Goal: Task Accomplishment & Management: Use online tool/utility

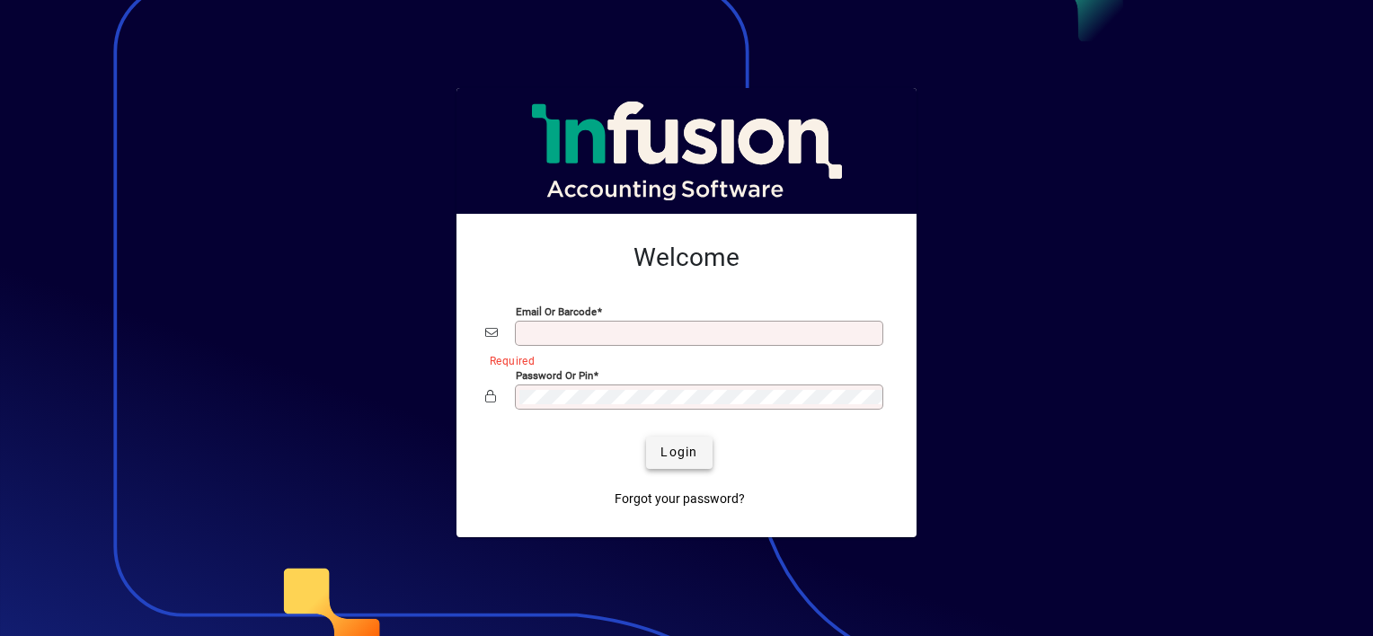
type input "**********"
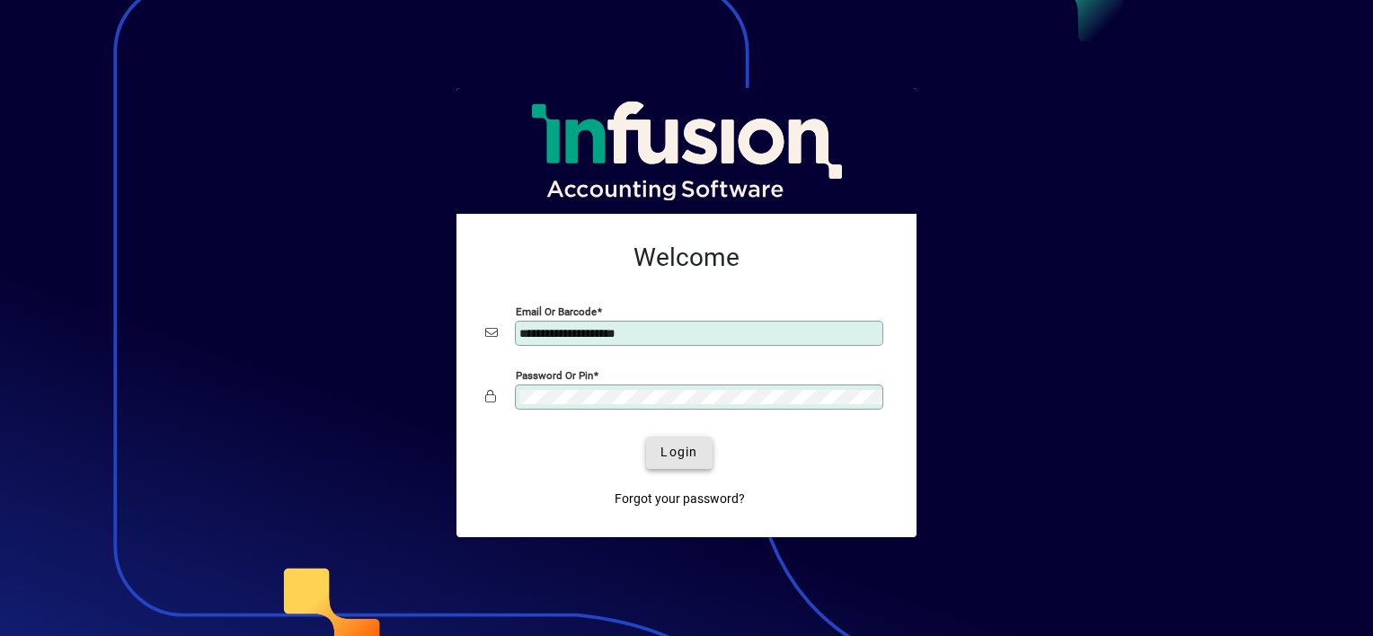
drag, startPoint x: 684, startPoint y: 460, endPoint x: 693, endPoint y: 458, distance: 9.2
click at [685, 459] on span "Login" at bounding box center [678, 452] width 37 height 19
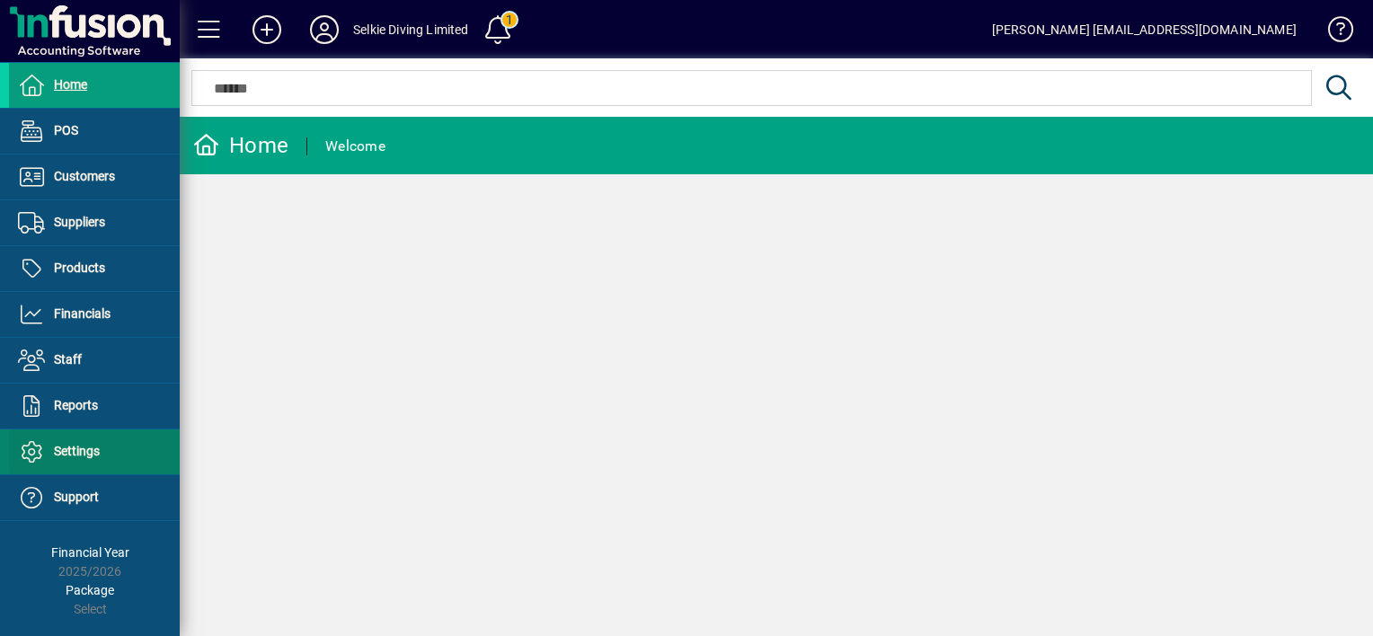
click at [70, 453] on span "Settings" at bounding box center [77, 451] width 46 height 14
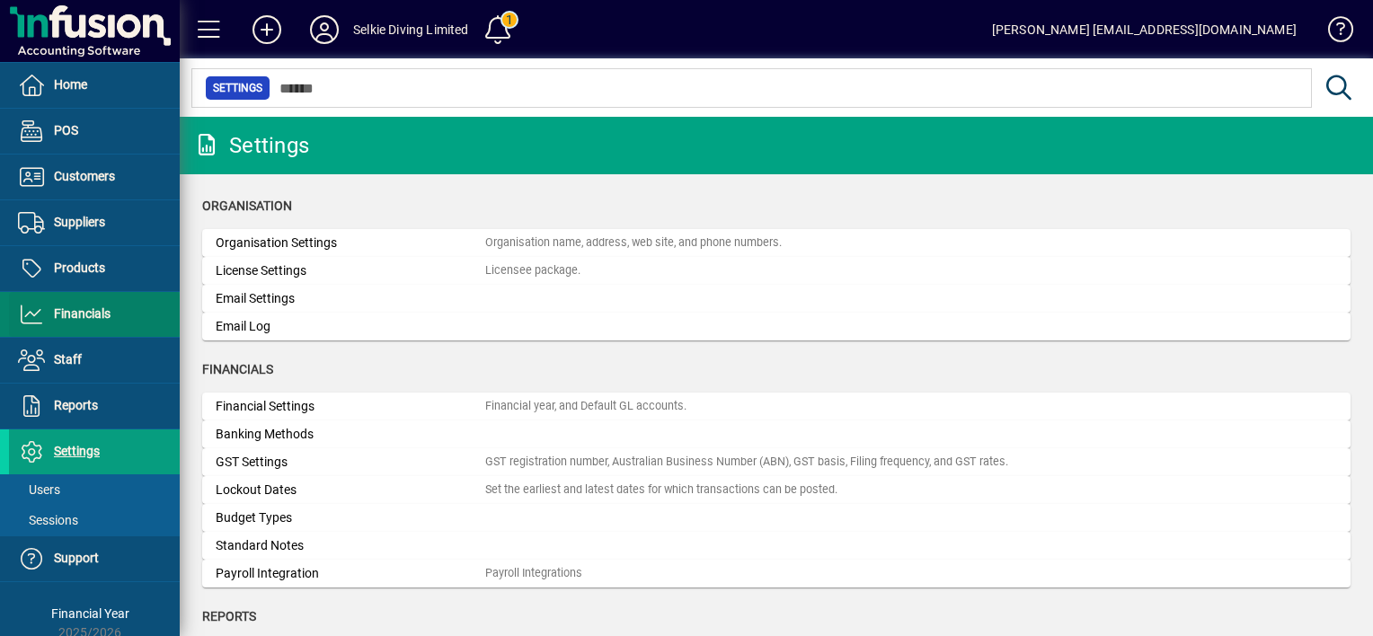
click at [62, 311] on span "Financials" at bounding box center [82, 313] width 57 height 14
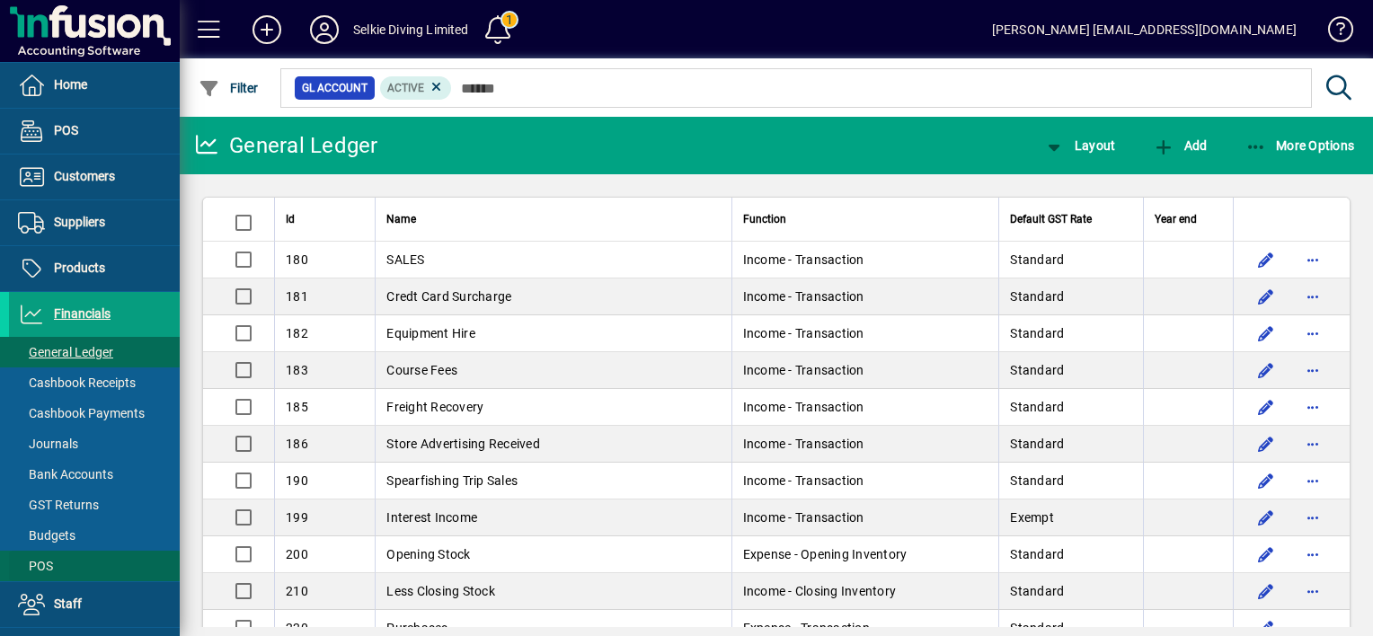
click at [47, 564] on span "POS" at bounding box center [35, 566] width 35 height 14
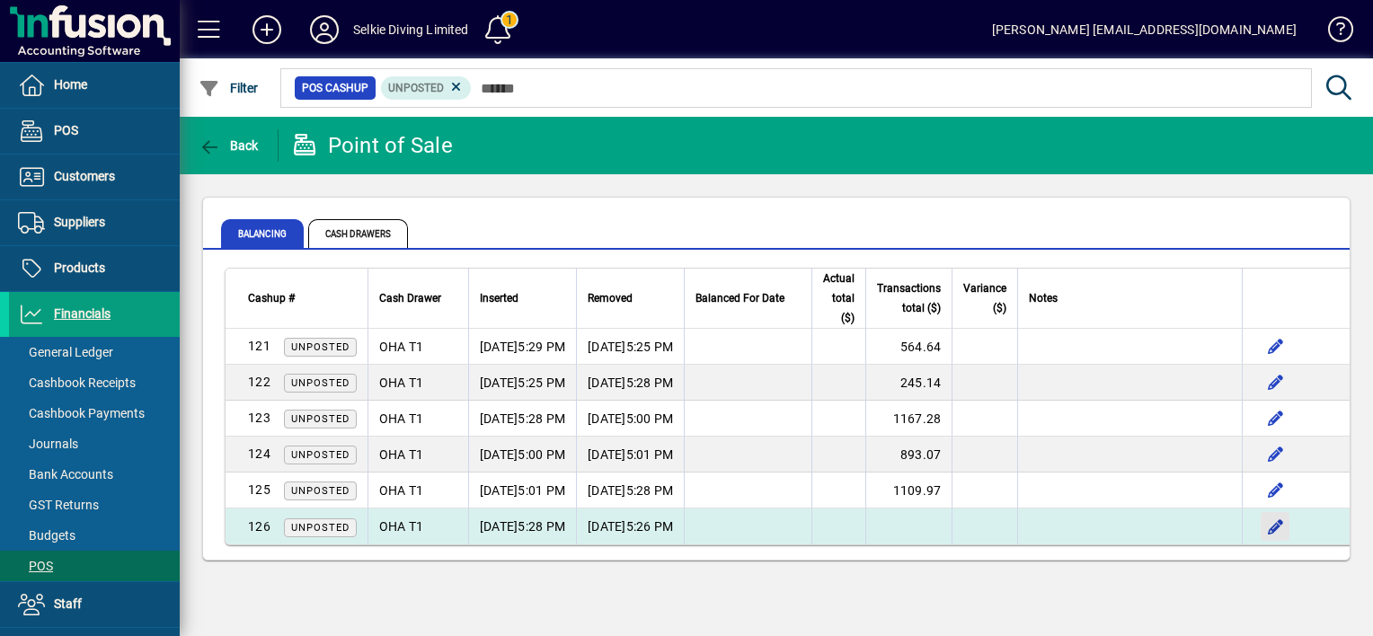
click at [1296, 532] on span "button" at bounding box center [1274, 526] width 43 height 43
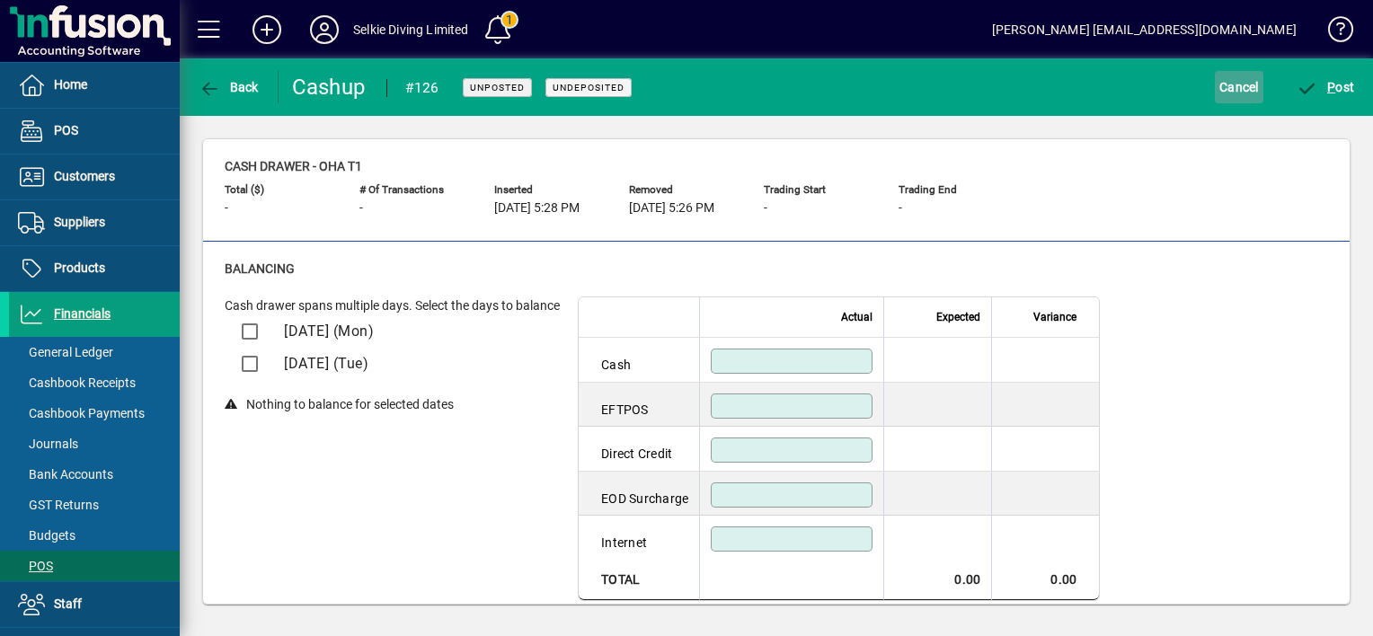
click at [1222, 89] on span "Cancel" at bounding box center [1239, 87] width 40 height 29
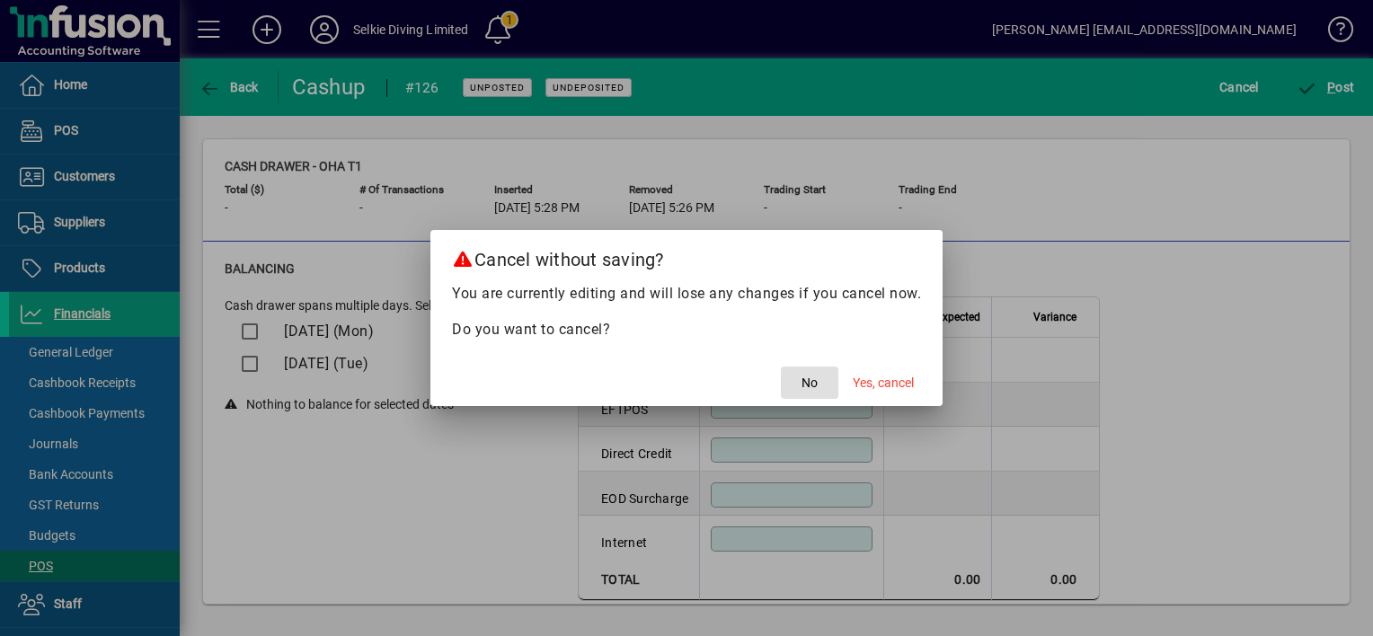
click at [796, 377] on span "button" at bounding box center [809, 382] width 57 height 43
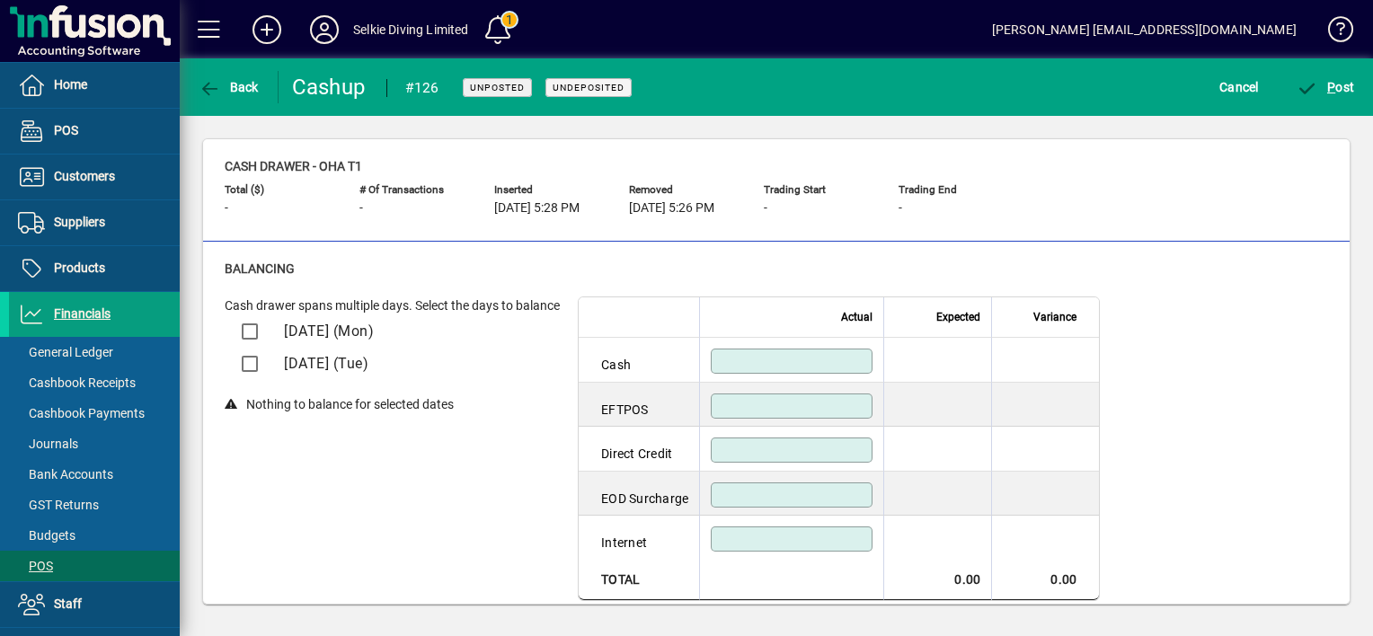
scroll to position [90, 0]
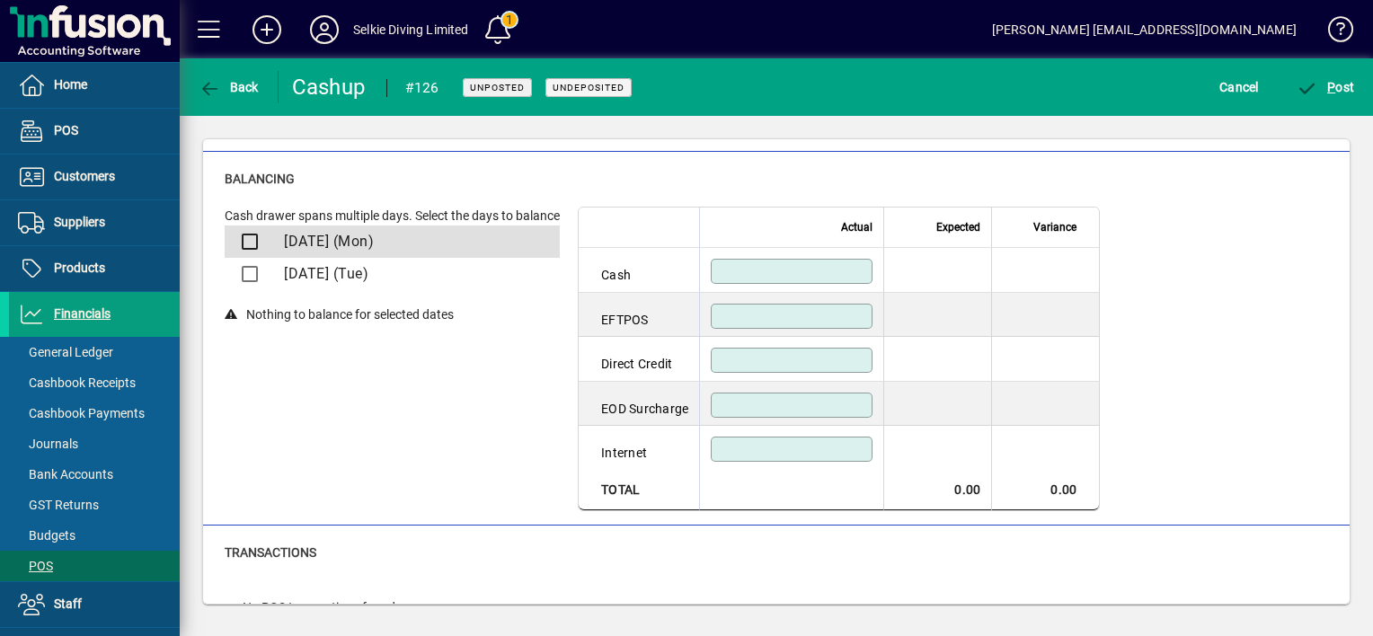
click at [245, 235] on div at bounding box center [247, 242] width 31 height 36
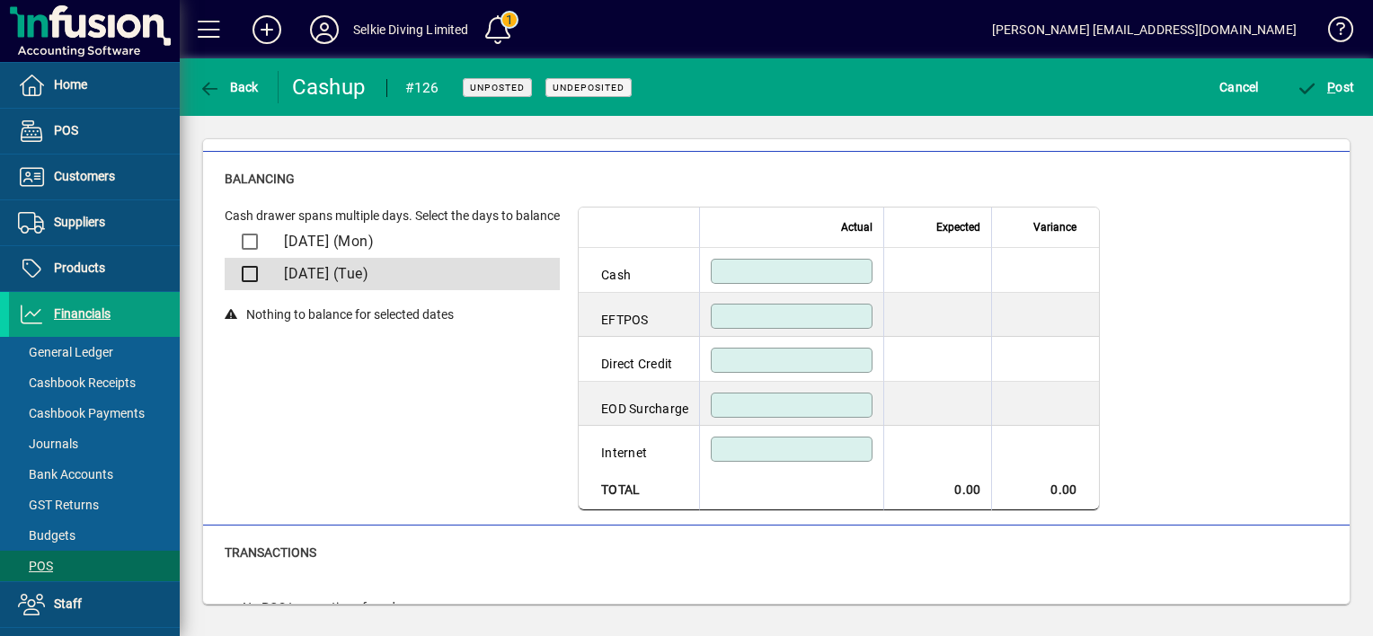
click at [256, 277] on div at bounding box center [247, 274] width 31 height 36
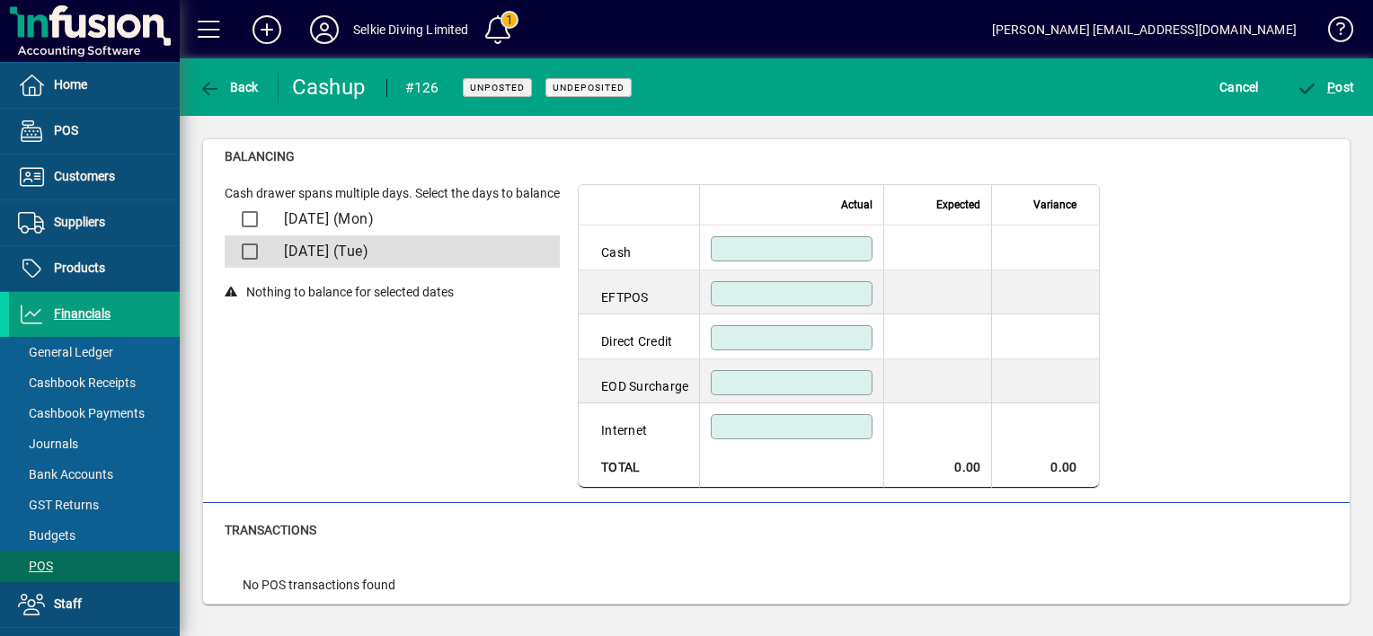
scroll to position [132, 0]
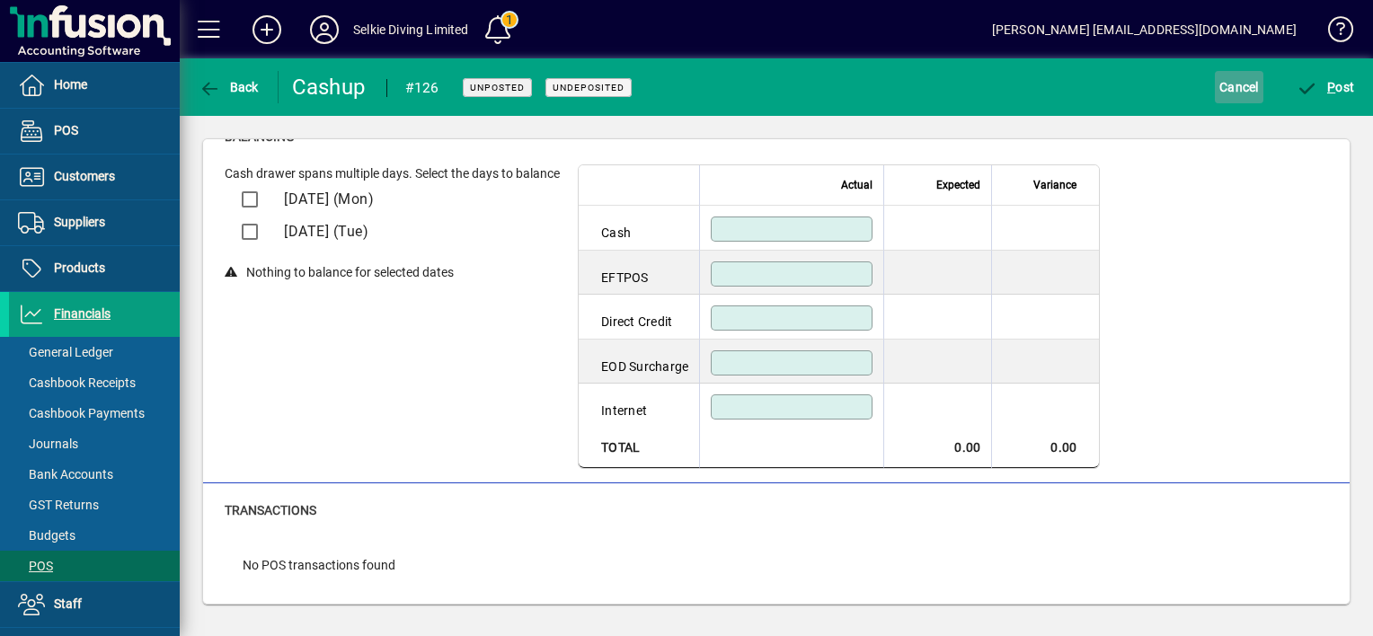
click at [1219, 86] on span "Cancel" at bounding box center [1239, 87] width 40 height 29
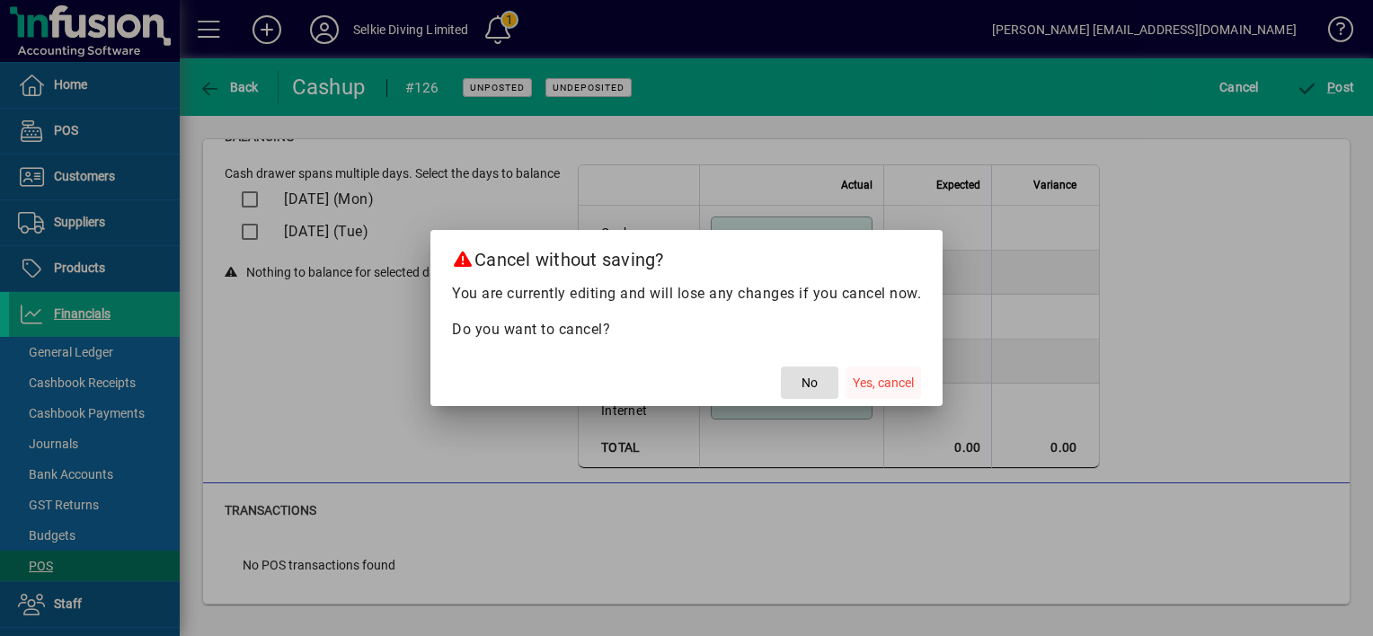
click at [888, 375] on span "Yes, cancel" at bounding box center [882, 383] width 61 height 19
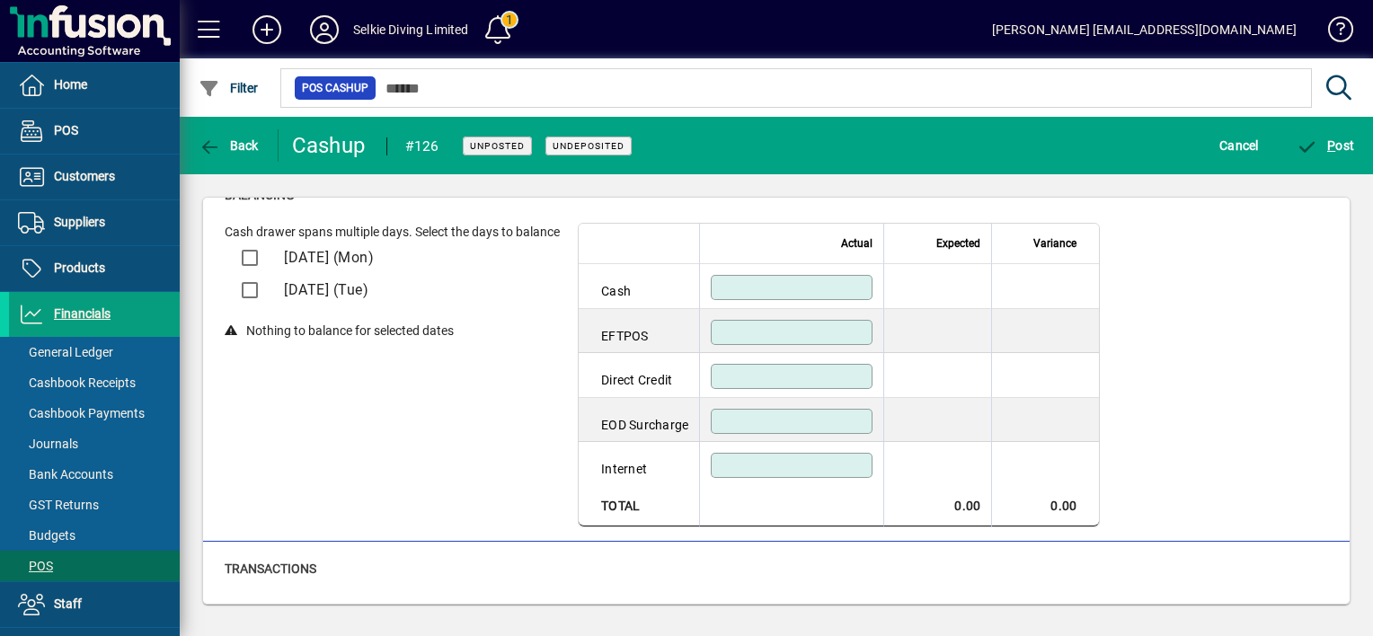
scroll to position [0, 0]
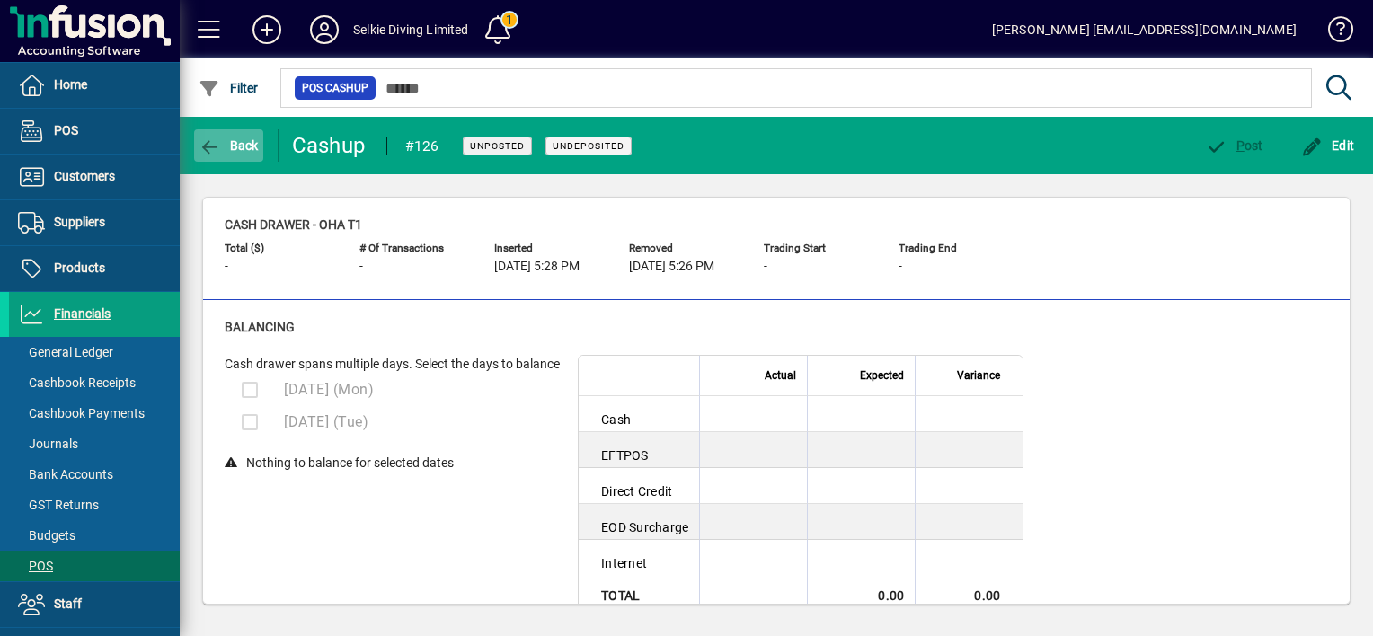
click at [239, 148] on span "Back" at bounding box center [229, 145] width 60 height 14
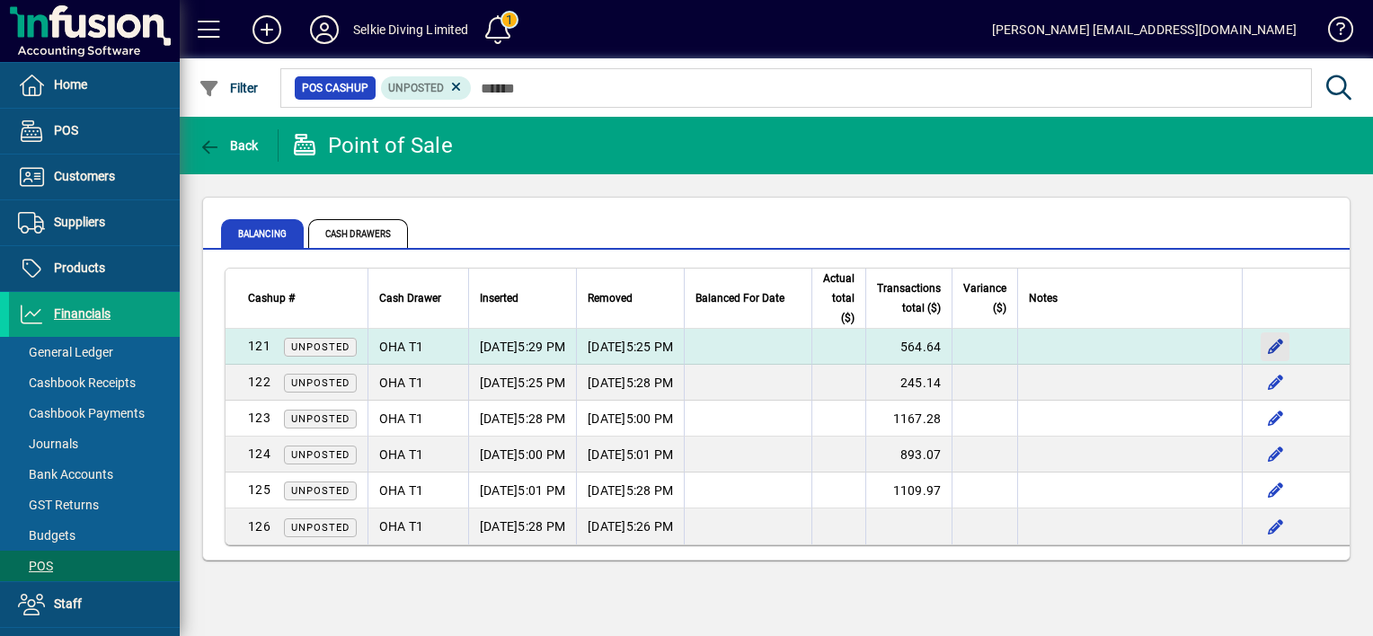
click at [1296, 350] on span "button" at bounding box center [1274, 346] width 43 height 43
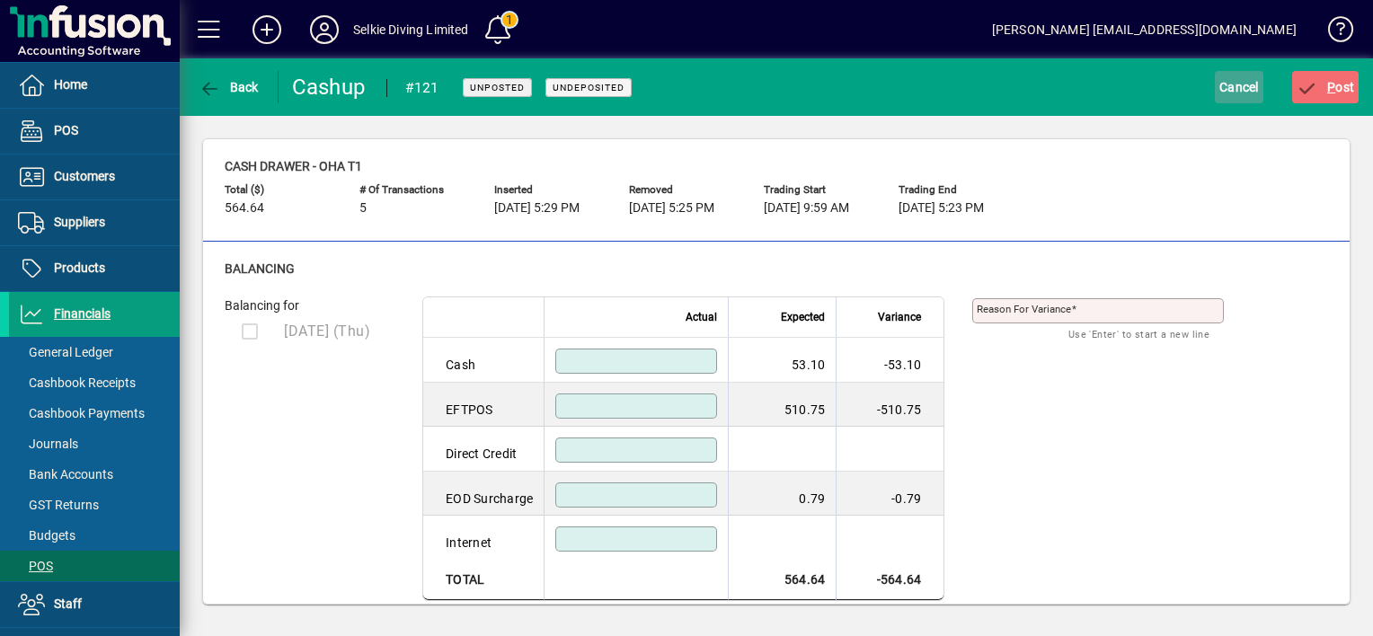
click at [1219, 91] on span "Cancel" at bounding box center [1239, 87] width 40 height 29
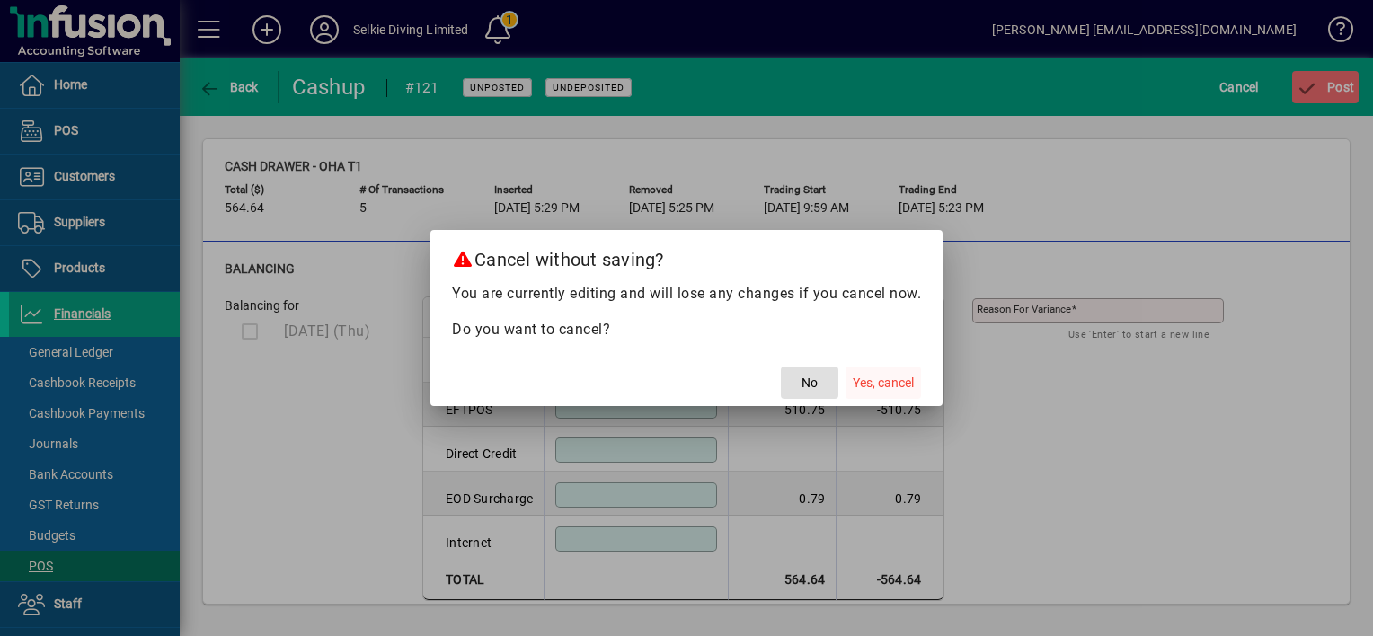
click at [846, 391] on span "button" at bounding box center [882, 382] width 75 height 43
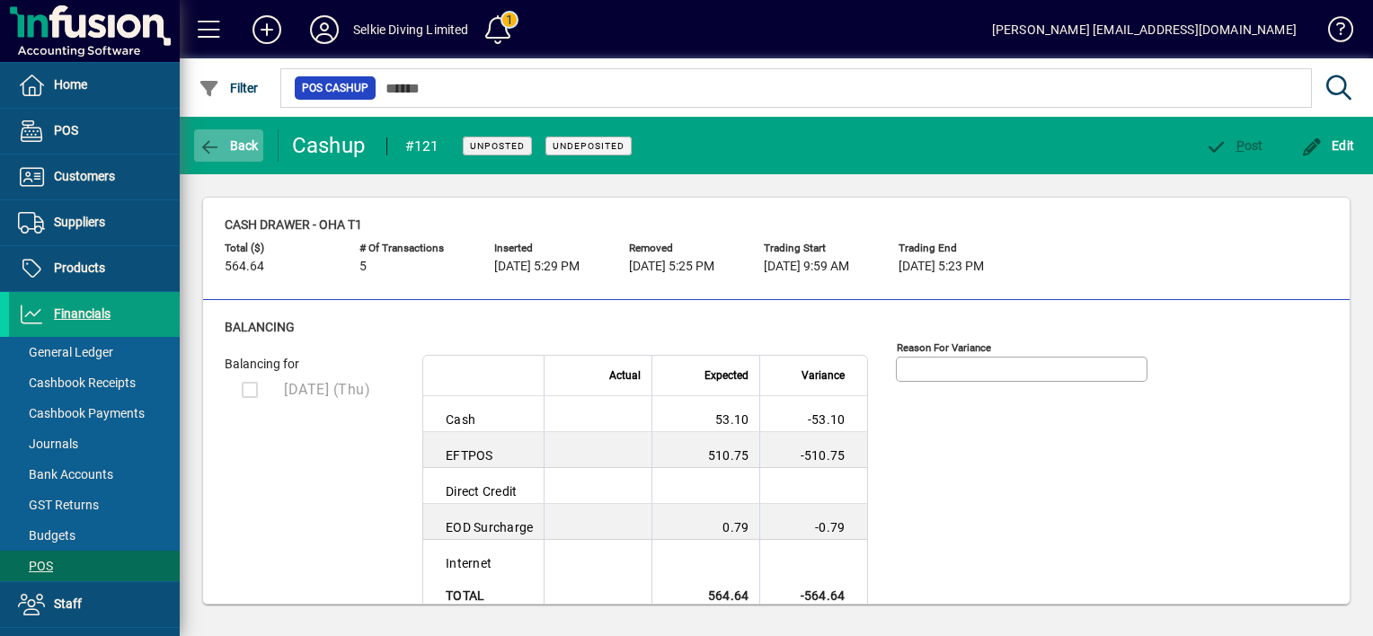
click at [223, 144] on span "Back" at bounding box center [229, 145] width 60 height 14
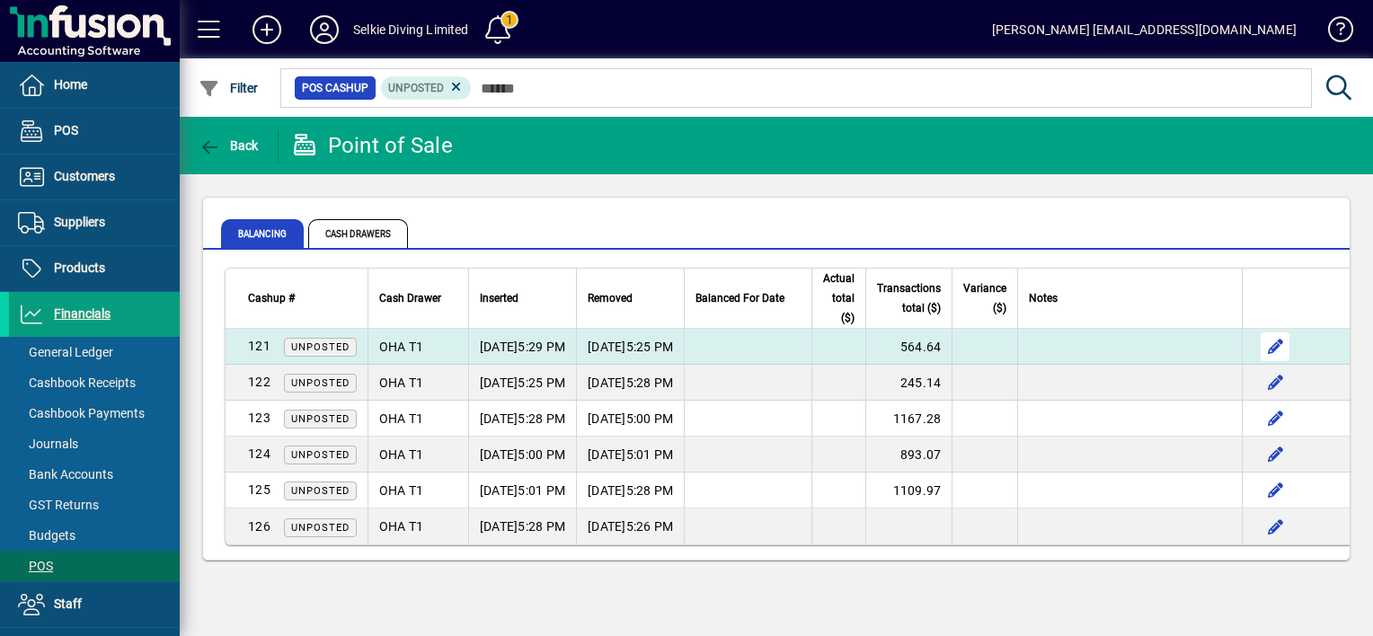
click at [1296, 341] on span "button" at bounding box center [1274, 346] width 43 height 43
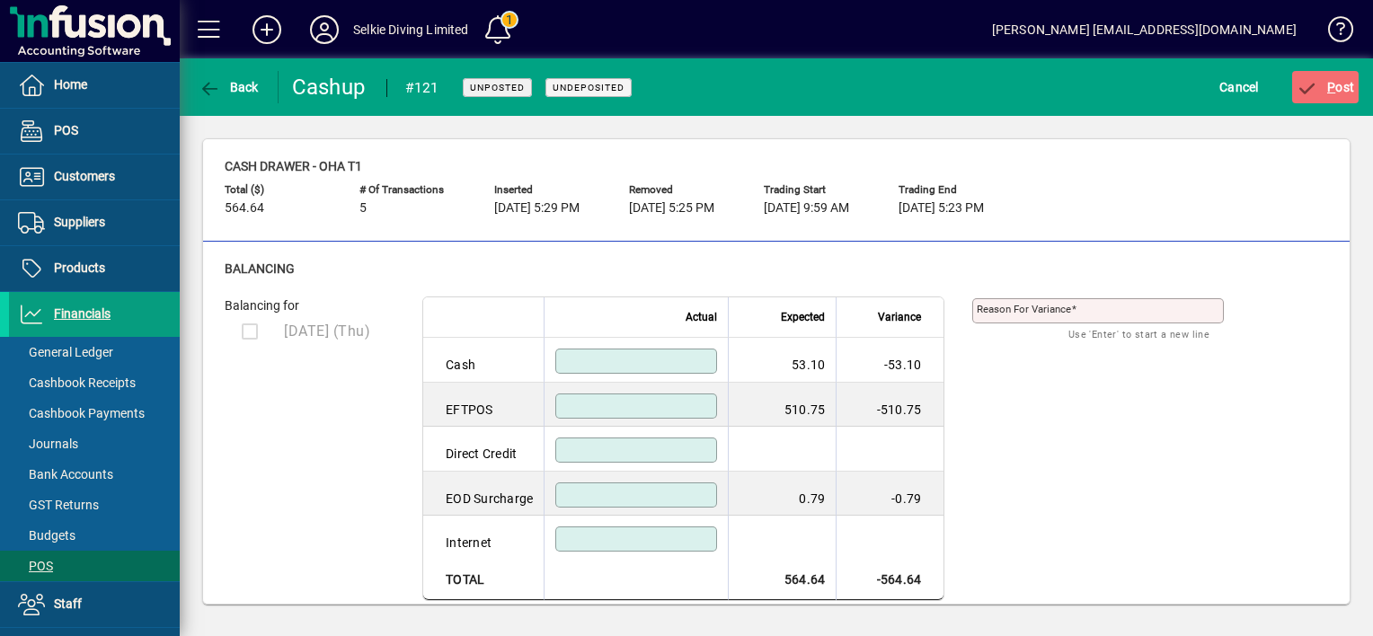
click at [690, 367] on div at bounding box center [636, 361] width 162 height 25
type input "*****"
click at [703, 405] on input at bounding box center [638, 406] width 156 height 14
click at [710, 495] on input at bounding box center [638, 495] width 156 height 14
type input "****"
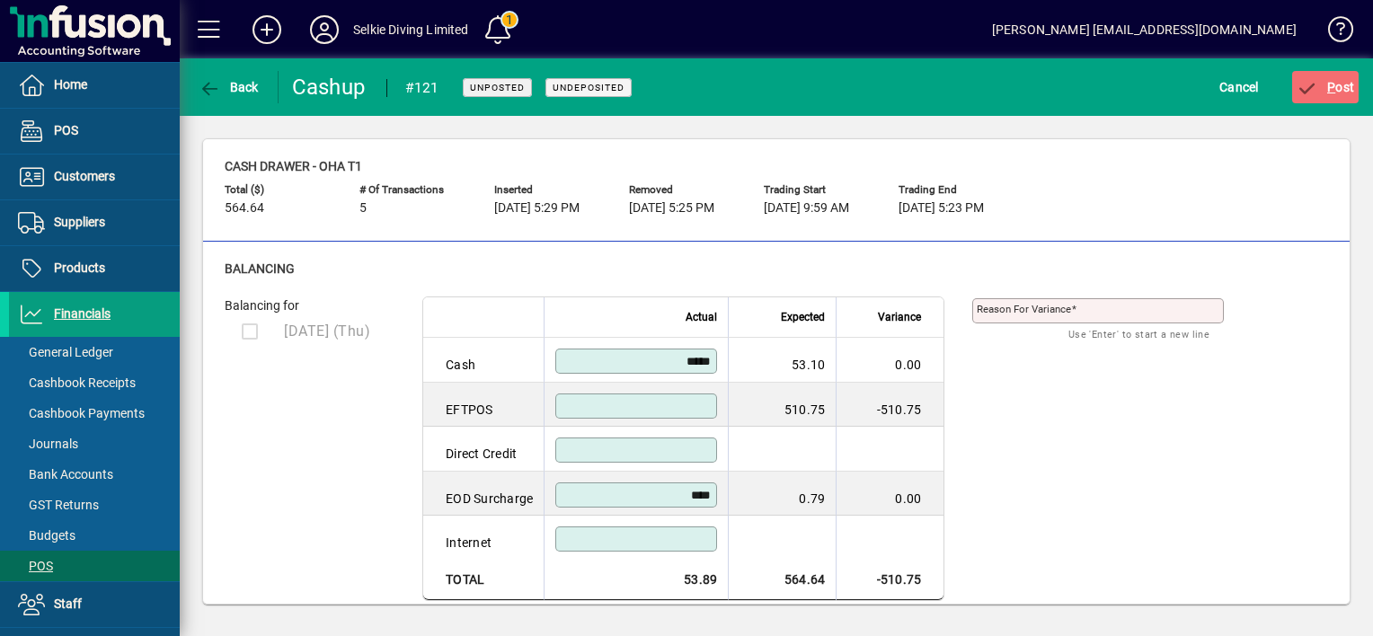
click at [696, 402] on input at bounding box center [638, 406] width 156 height 14
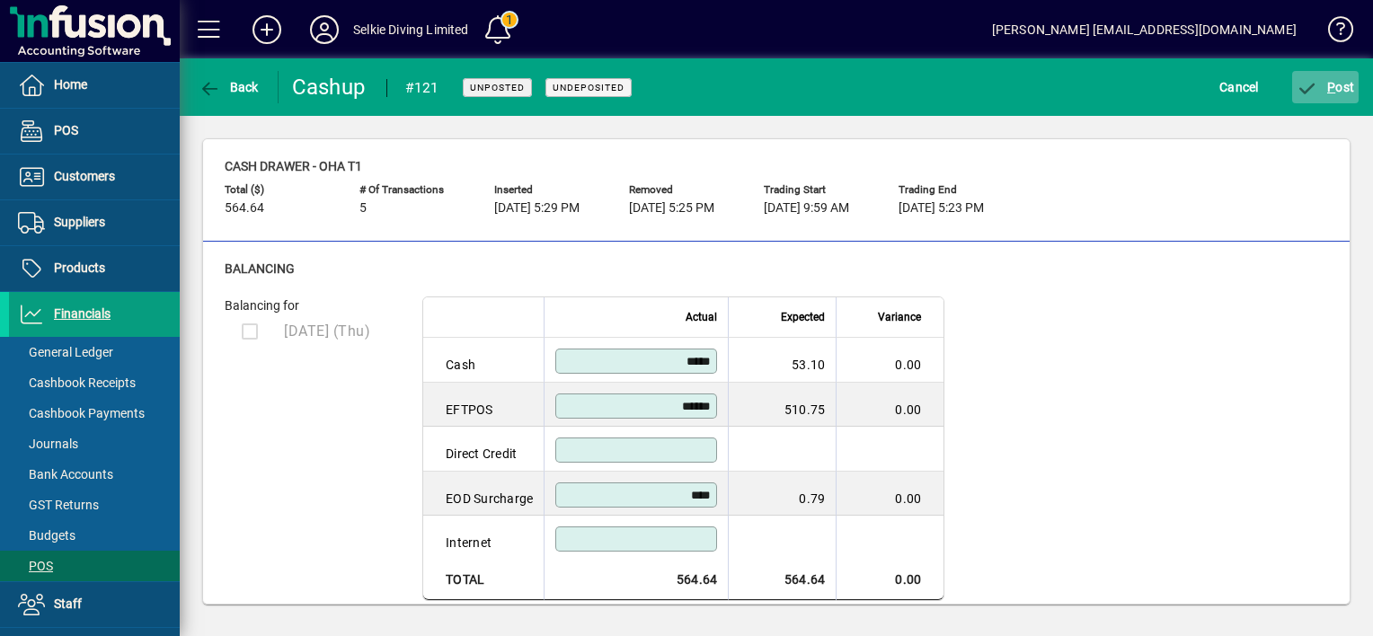
type input "******"
click at [1309, 86] on icon "submit" at bounding box center [1307, 89] width 22 height 18
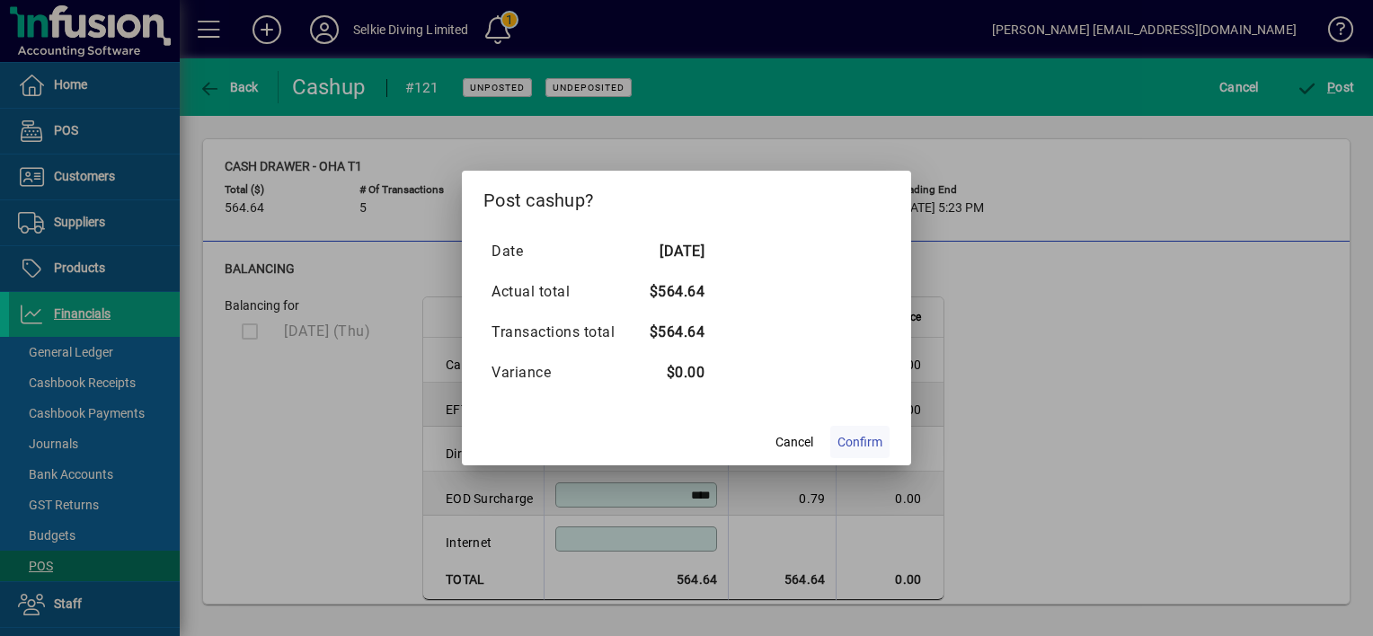
click at [856, 451] on span at bounding box center [859, 441] width 59 height 43
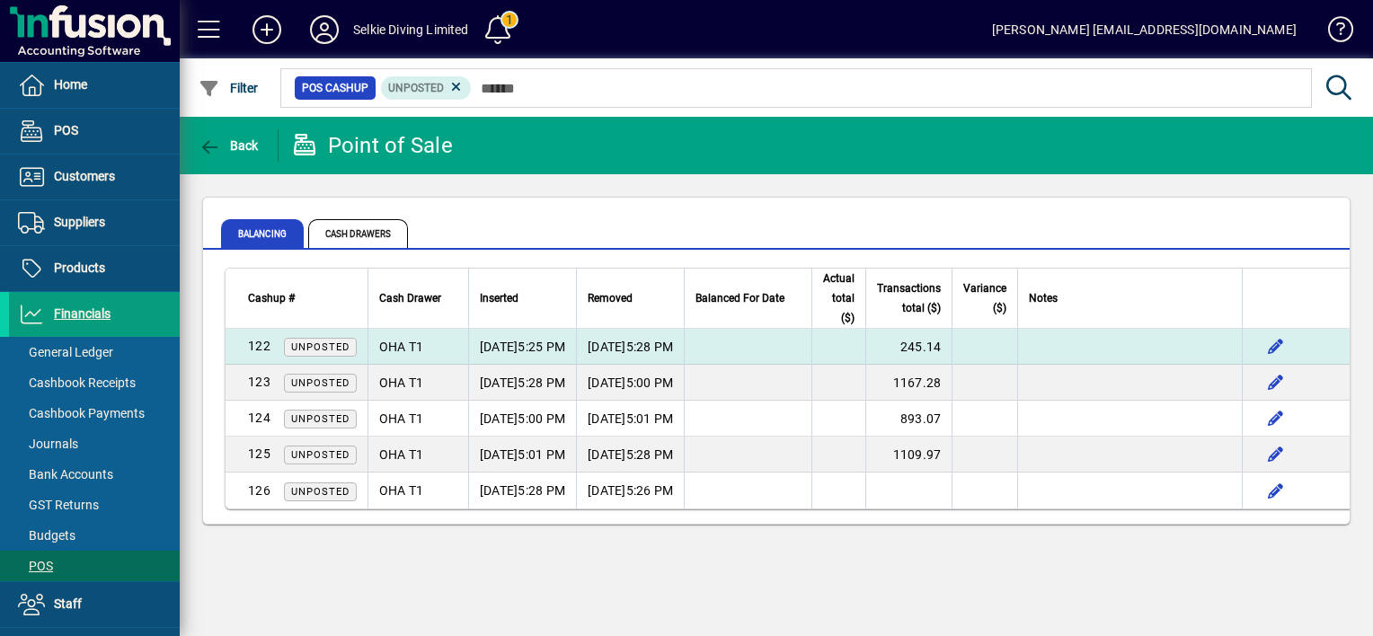
click at [674, 340] on span "5:28 PM" at bounding box center [650, 347] width 48 height 18
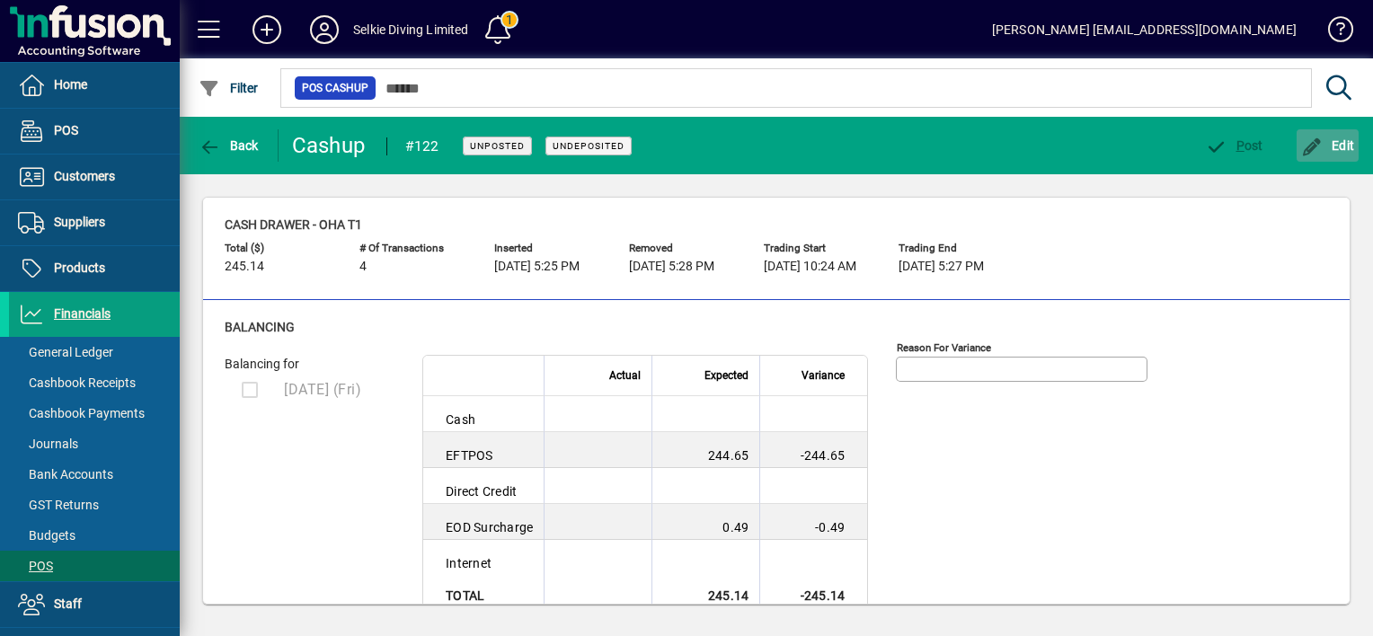
click at [1323, 144] on span "Edit" at bounding box center [1328, 145] width 54 height 14
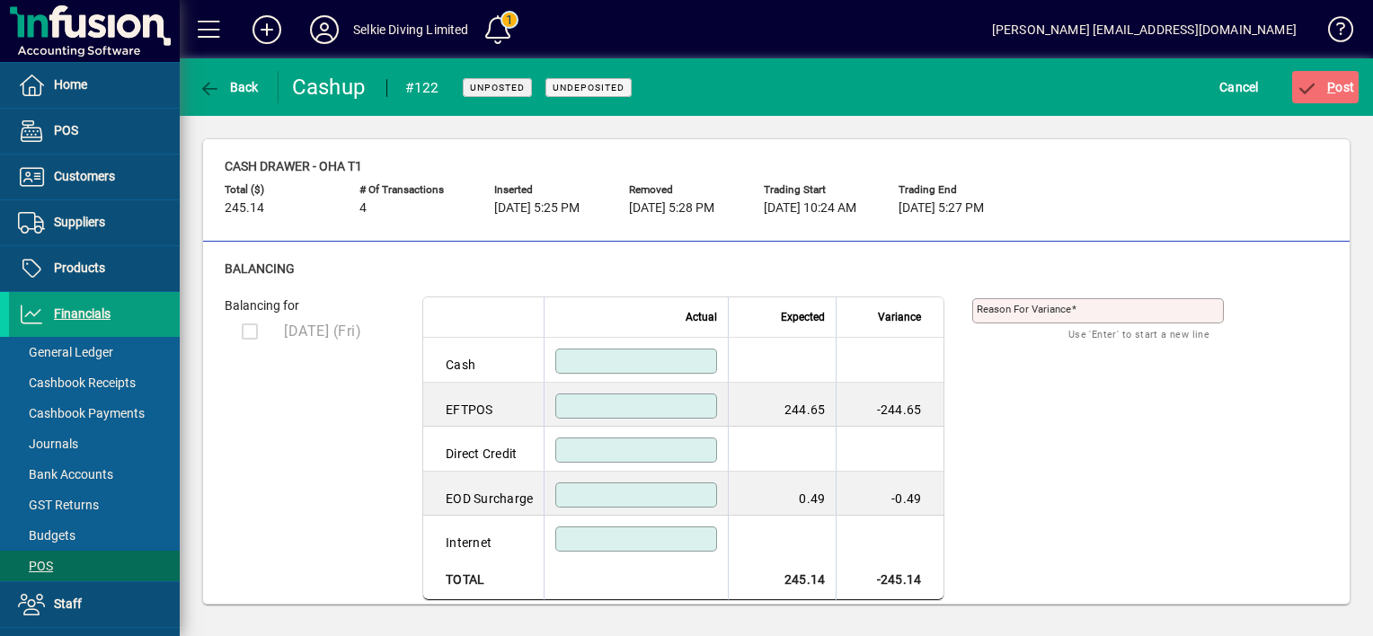
click at [683, 399] on input at bounding box center [638, 406] width 156 height 14
click at [695, 494] on input at bounding box center [638, 495] width 156 height 14
type input "****"
click at [669, 402] on input at bounding box center [638, 406] width 156 height 14
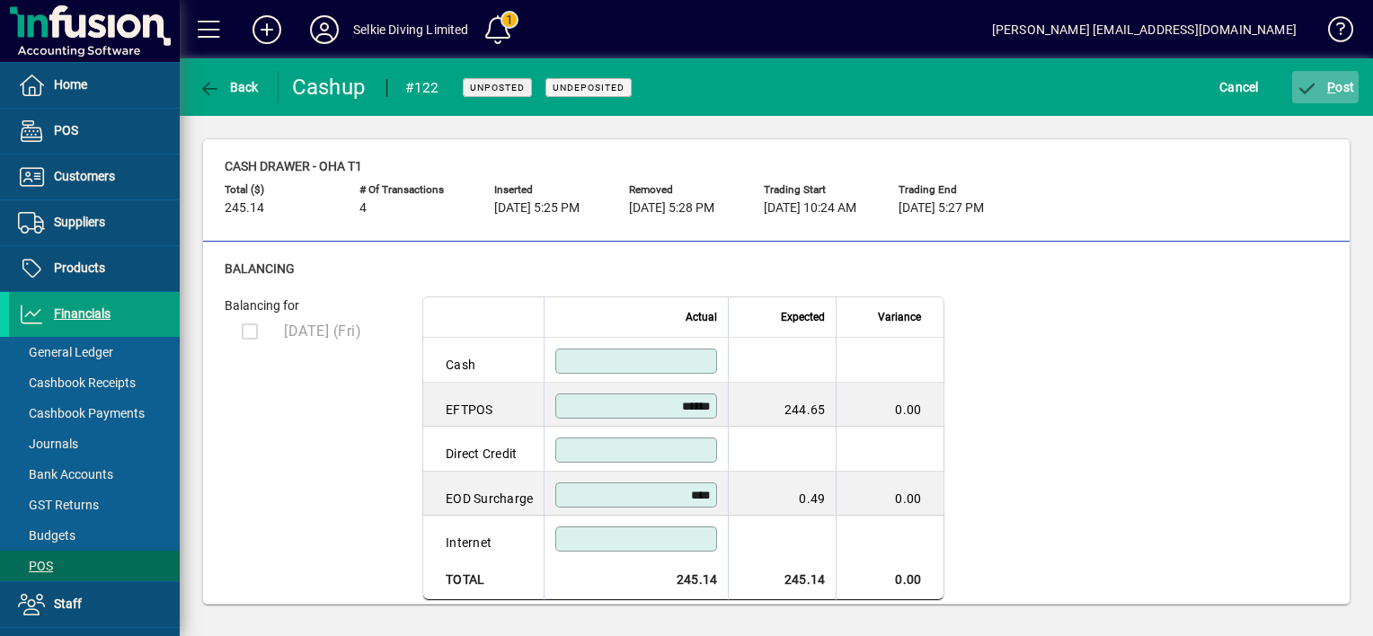
type input "******"
click at [1311, 92] on icon "submit" at bounding box center [1307, 89] width 22 height 18
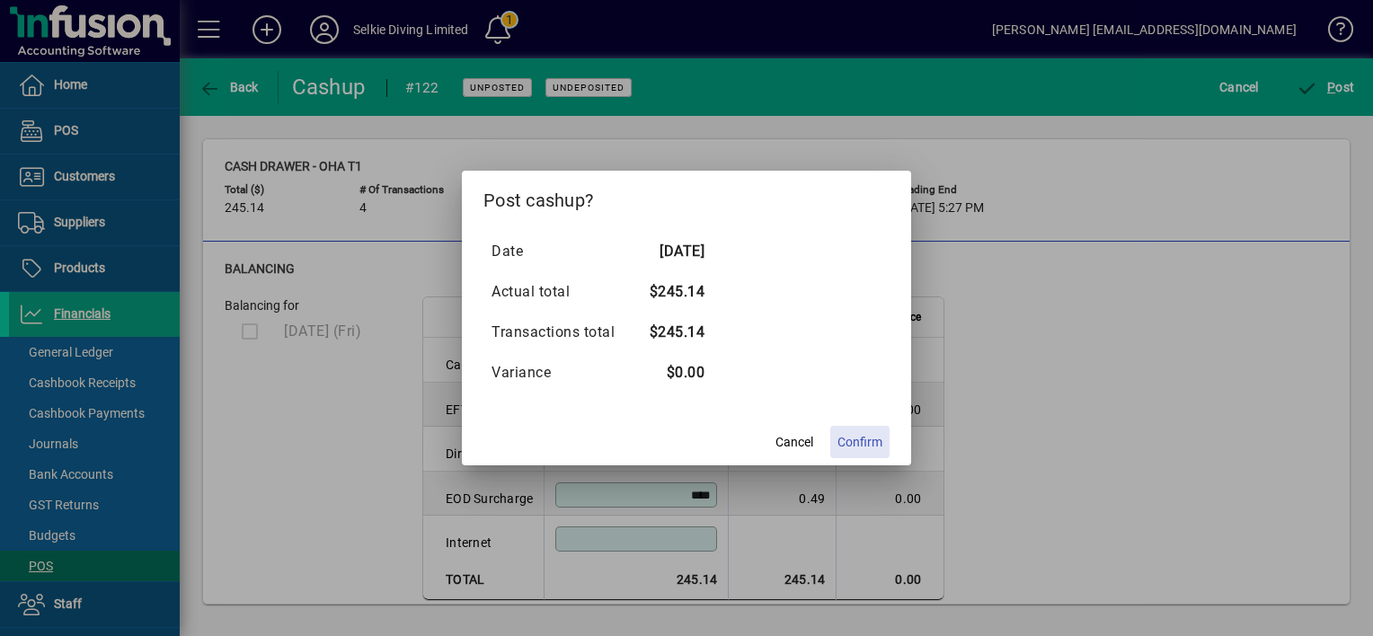
click at [878, 435] on span "Confirm" at bounding box center [859, 442] width 45 height 19
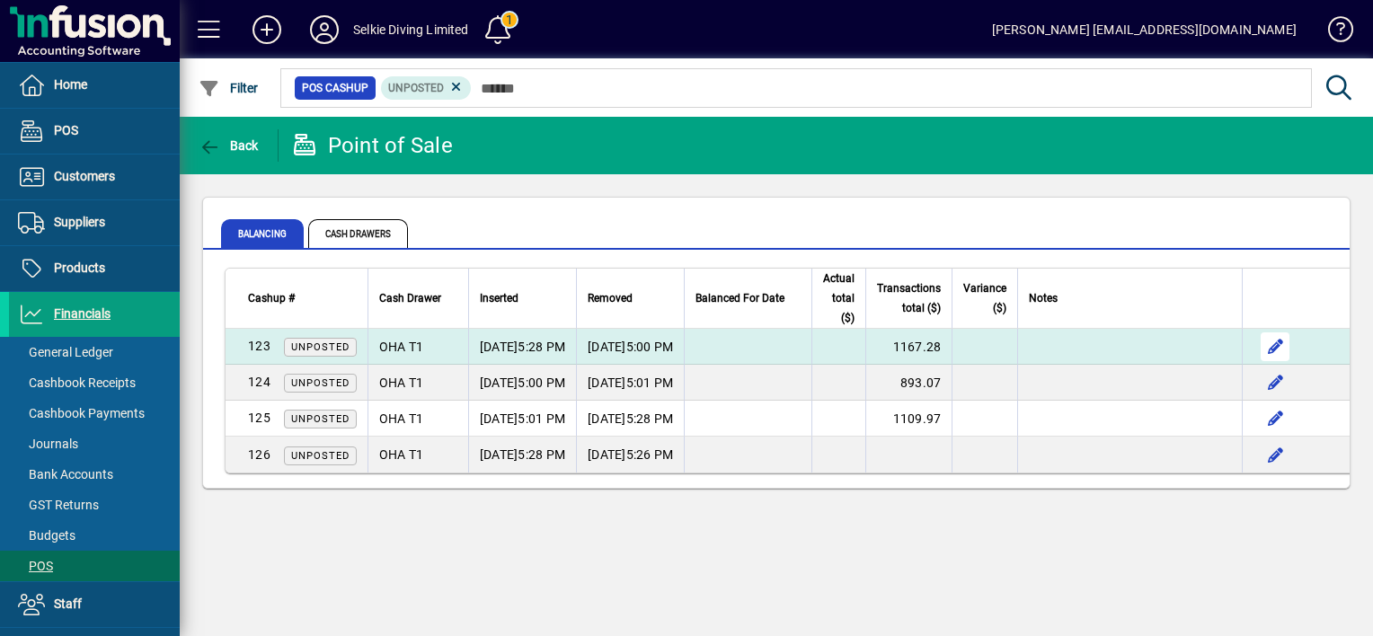
click at [1296, 345] on span "button" at bounding box center [1274, 346] width 43 height 43
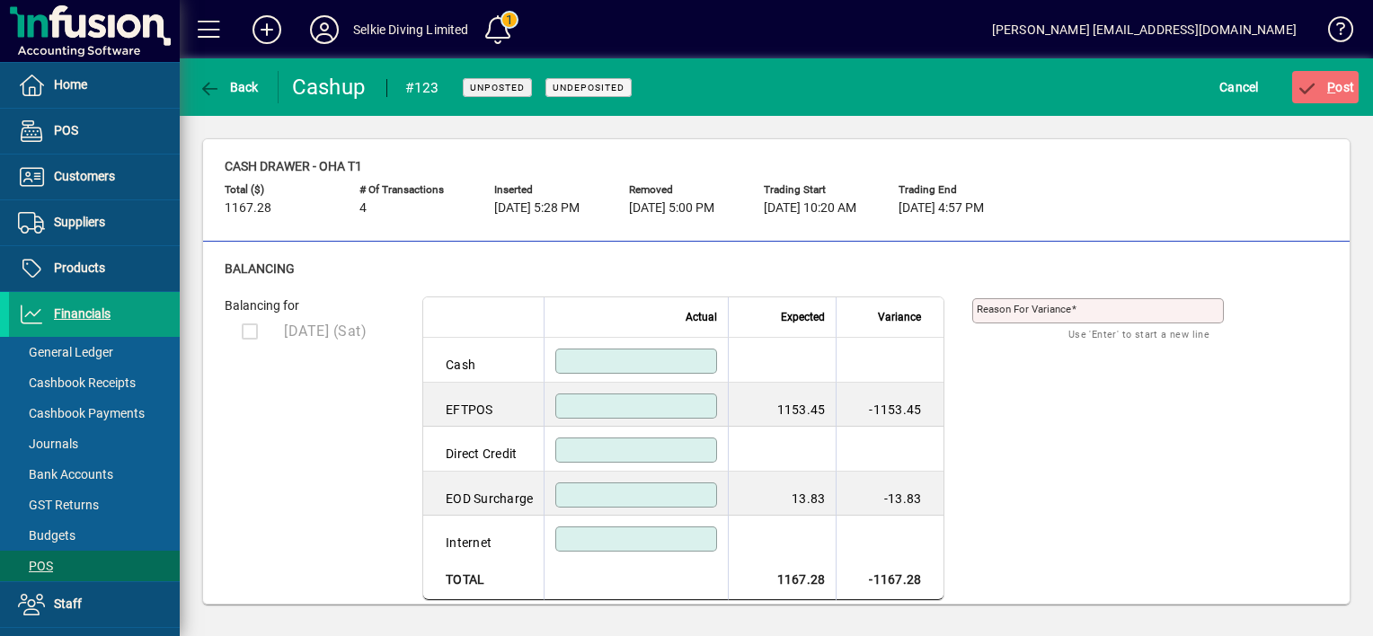
click at [671, 408] on input at bounding box center [638, 406] width 156 height 14
click at [690, 504] on div at bounding box center [636, 497] width 162 height 30
click at [687, 498] on input at bounding box center [638, 495] width 156 height 14
type input "*****"
click at [699, 405] on input at bounding box center [638, 406] width 156 height 14
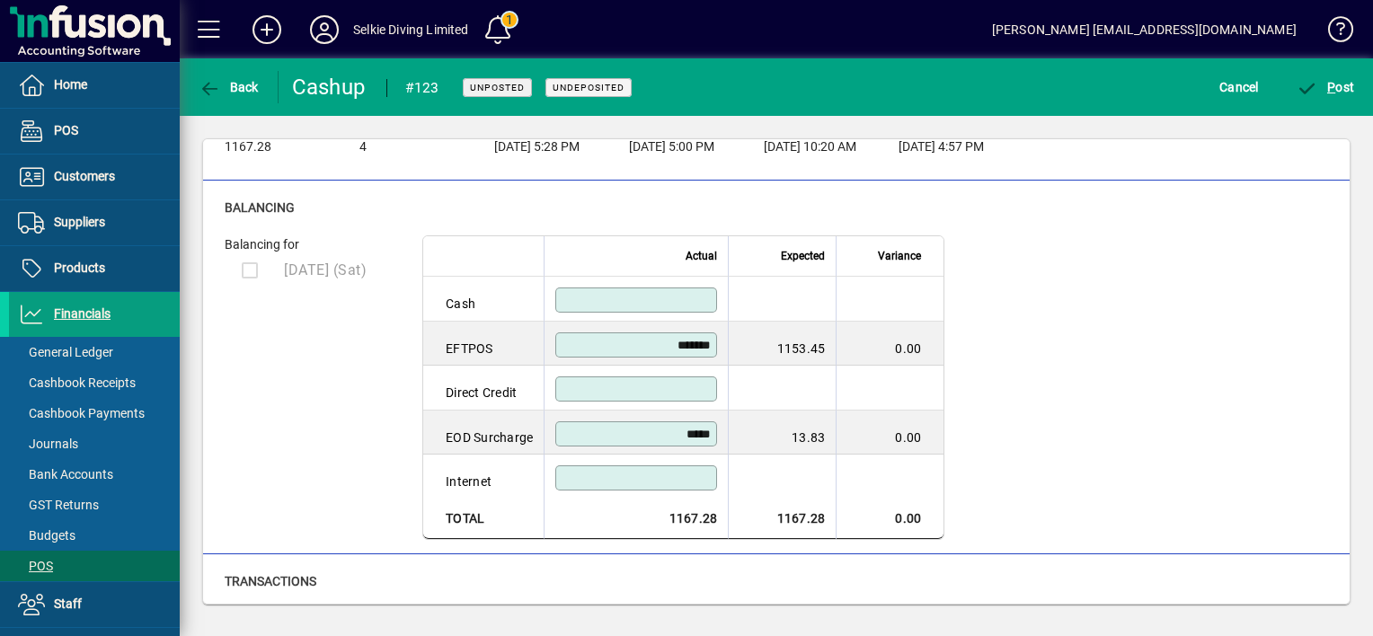
scroll to position [90, 0]
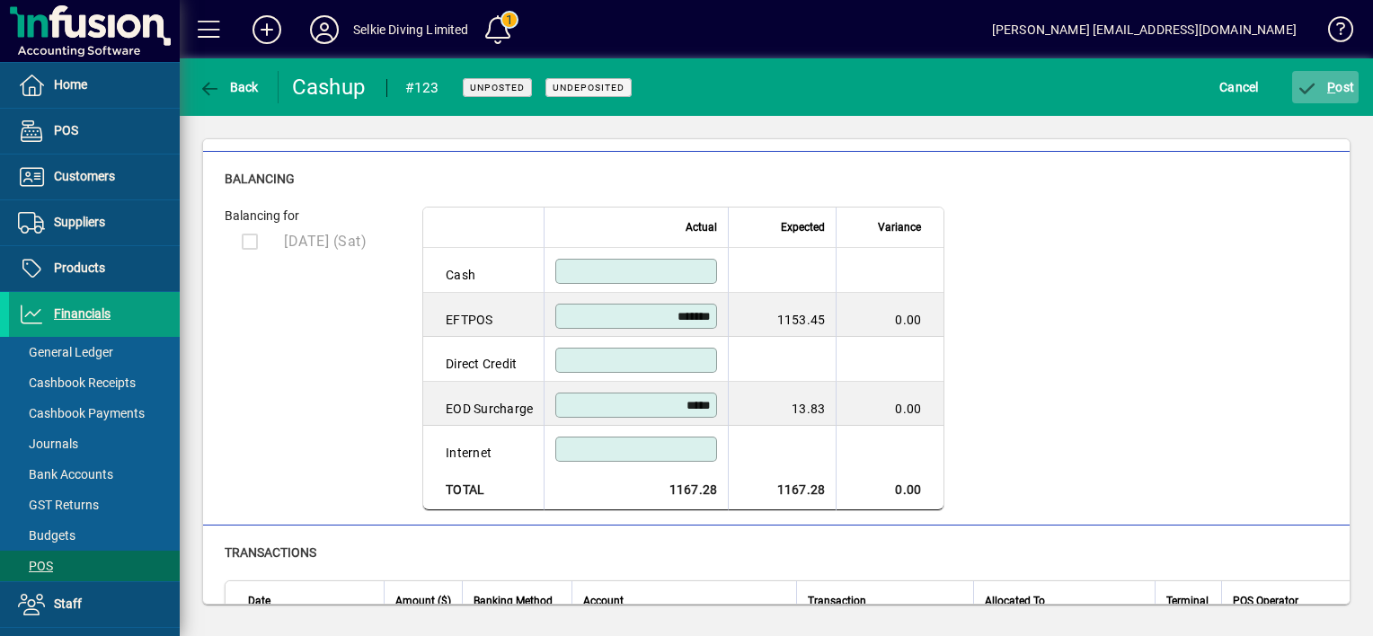
type input "*******"
click at [1310, 85] on icon "submit" at bounding box center [1307, 89] width 22 height 18
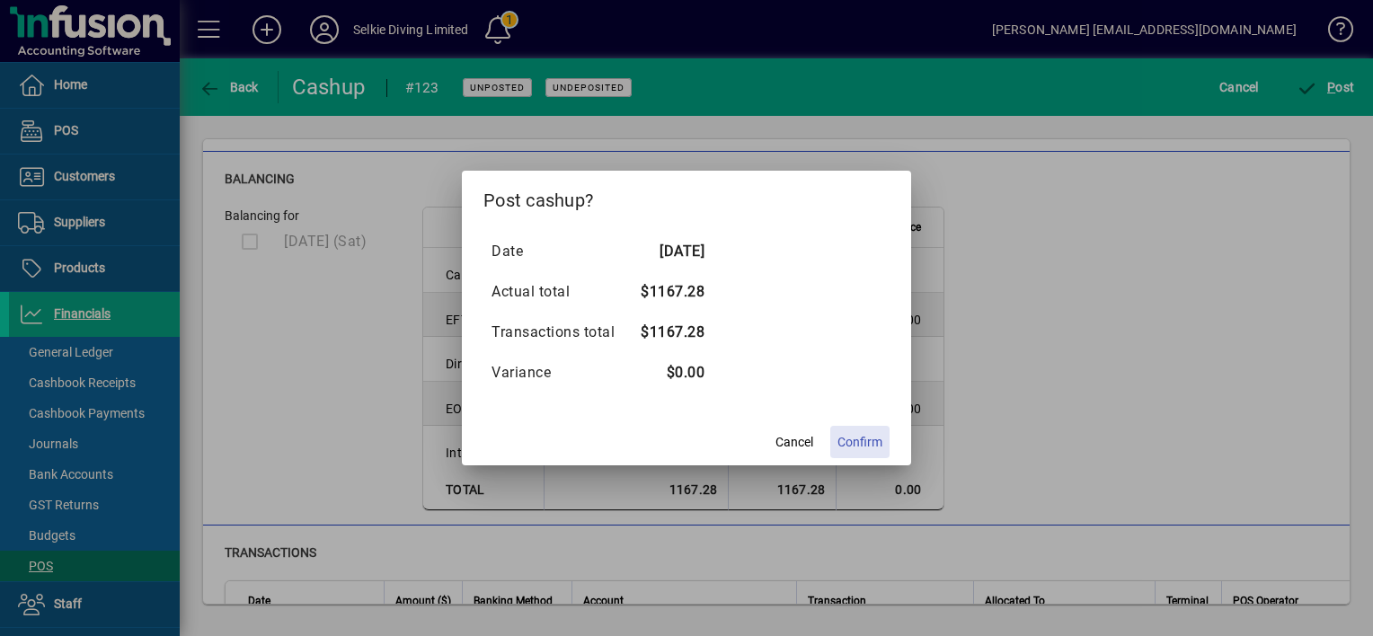
click at [882, 446] on span at bounding box center [859, 441] width 59 height 43
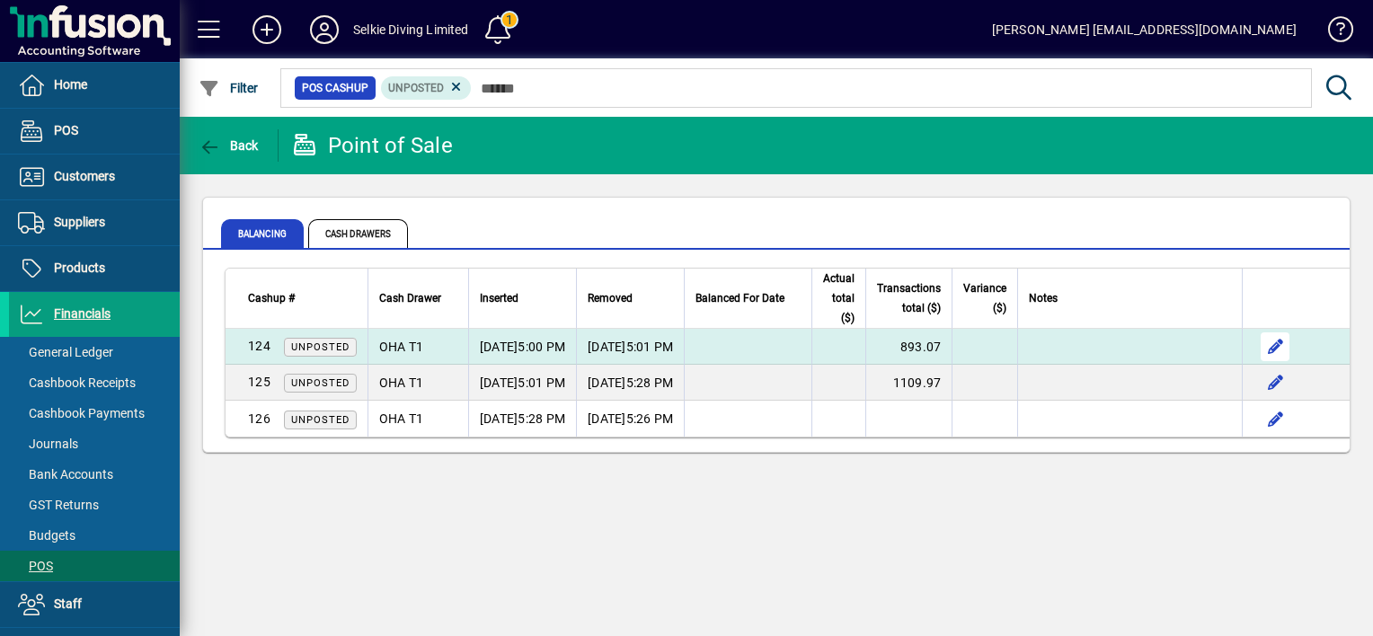
click at [1296, 347] on span "button" at bounding box center [1274, 346] width 43 height 43
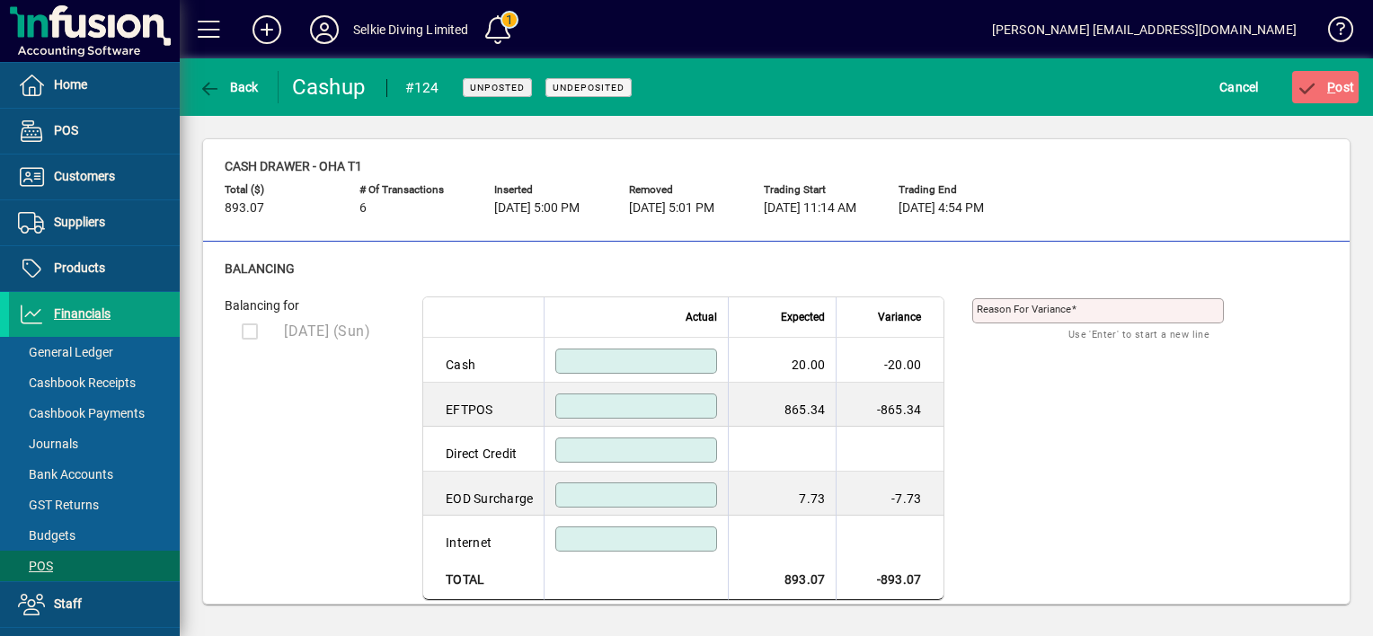
click at [659, 360] on input at bounding box center [638, 361] width 156 height 14
type input "*****"
click at [706, 403] on input at bounding box center [638, 406] width 156 height 14
click at [716, 488] on input at bounding box center [638, 495] width 156 height 14
type input "****"
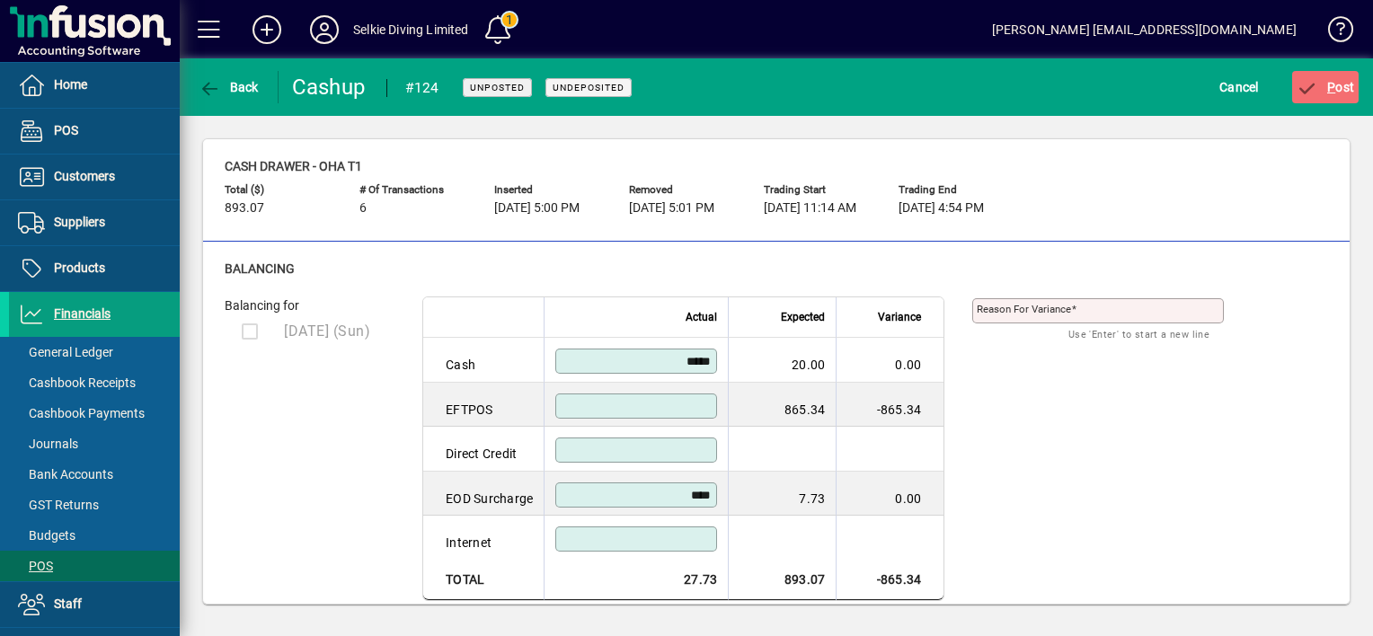
click at [707, 402] on input at bounding box center [638, 406] width 156 height 14
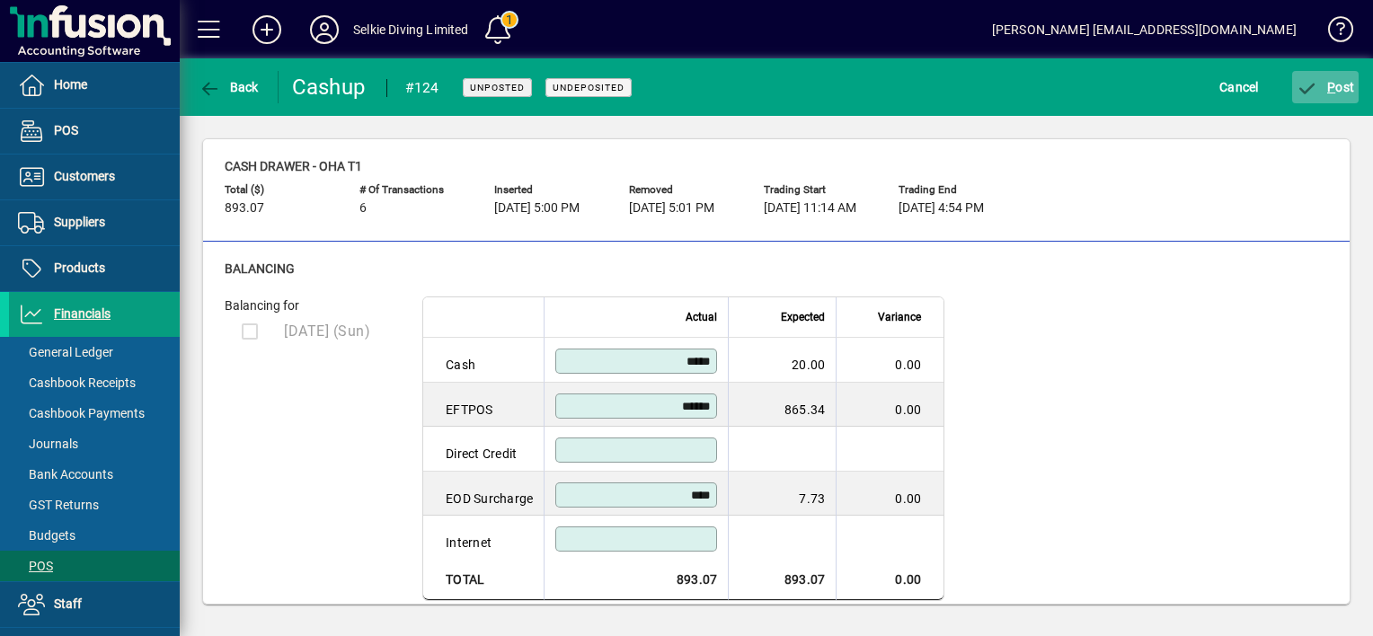
type input "******"
click at [1327, 90] on span "P" at bounding box center [1331, 87] width 8 height 14
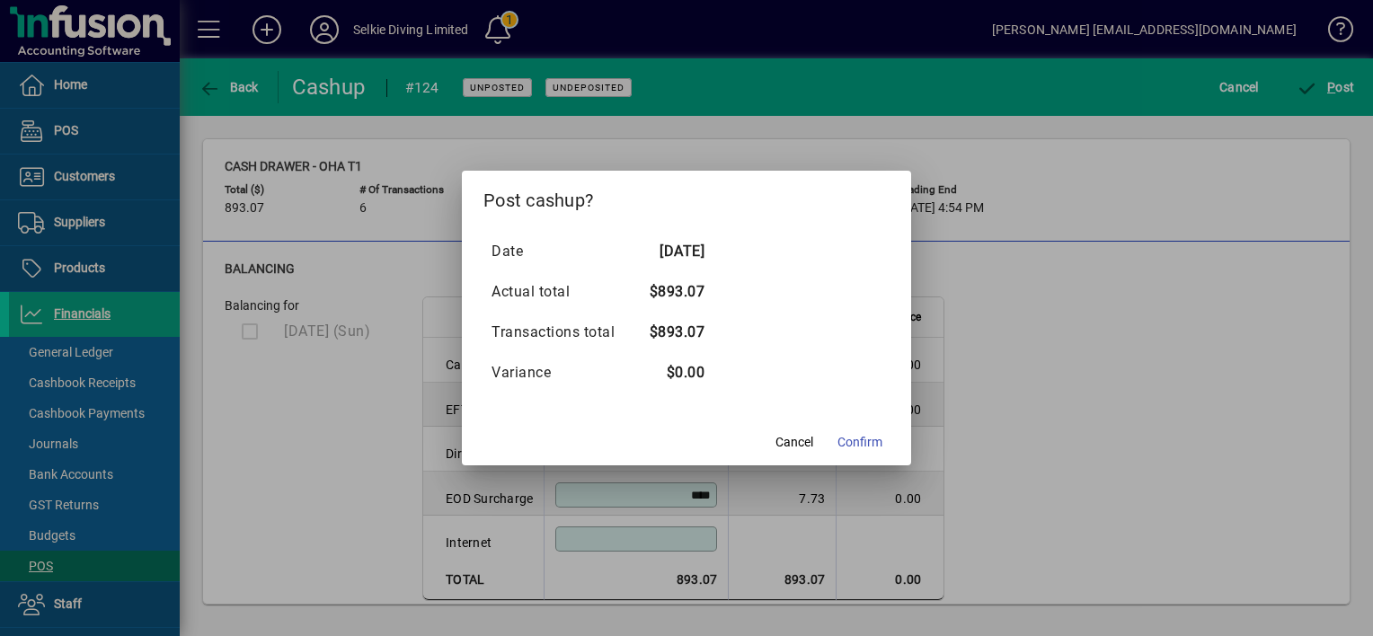
click at [870, 448] on span "Confirm" at bounding box center [859, 442] width 45 height 19
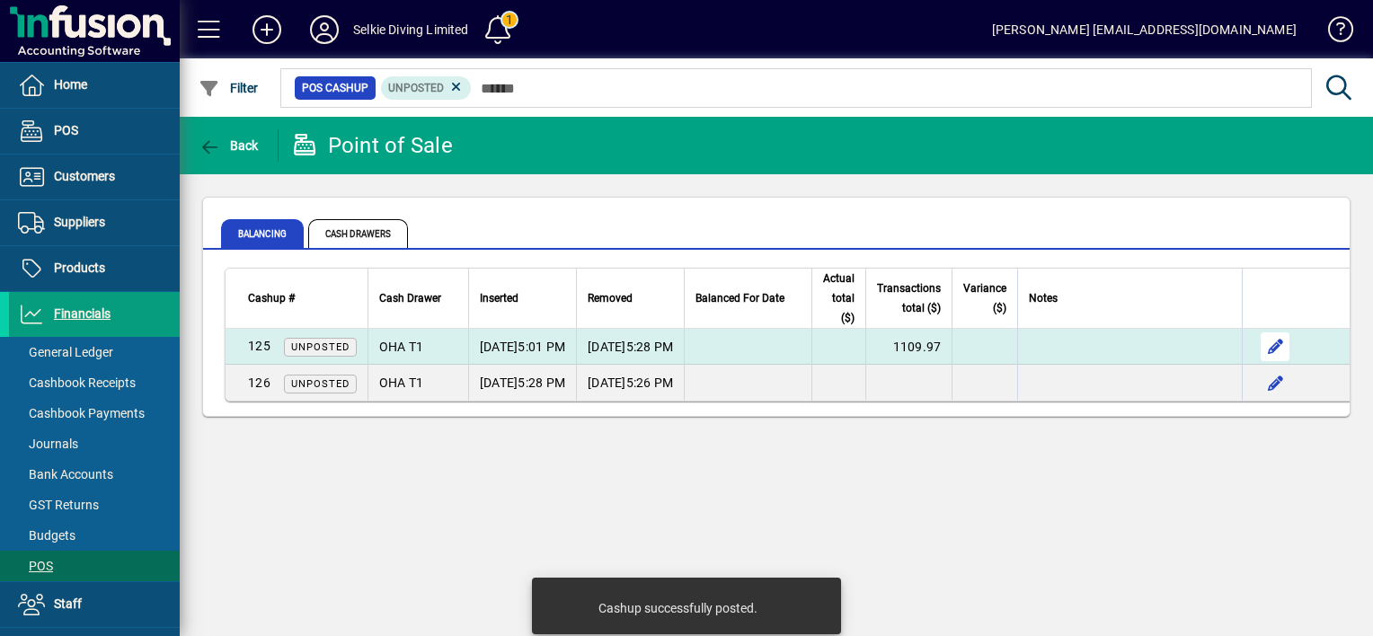
click at [1296, 349] on span "button" at bounding box center [1274, 346] width 43 height 43
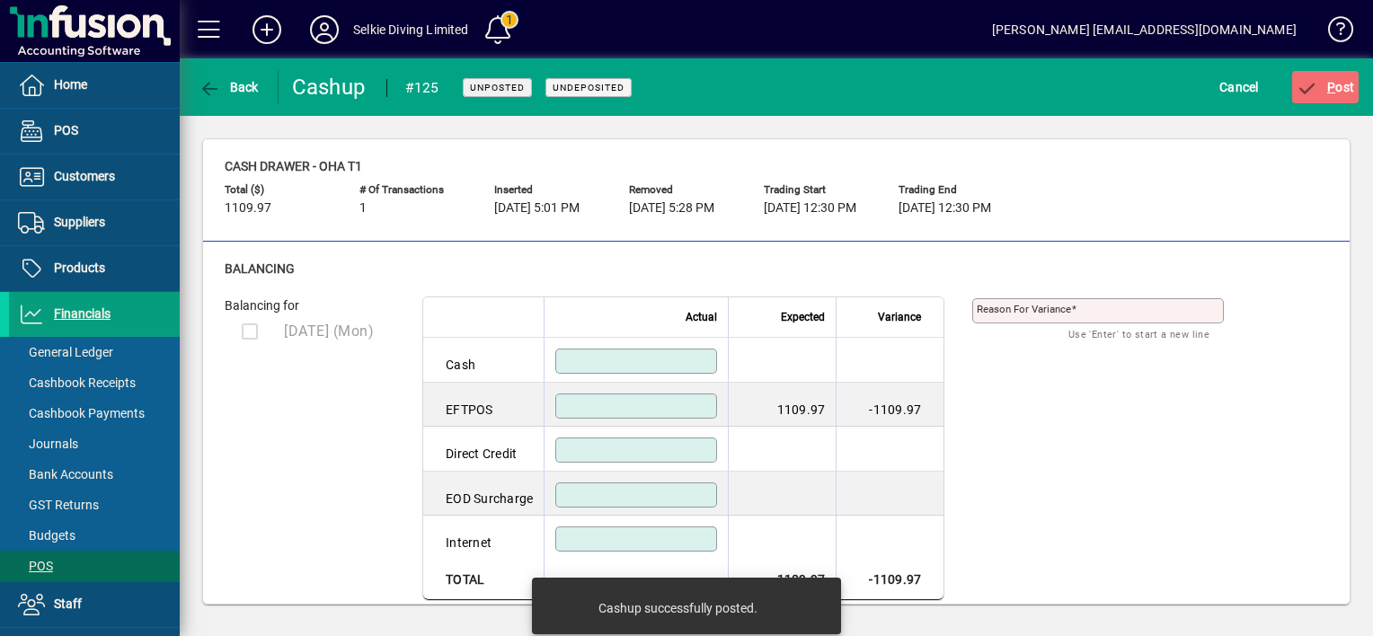
click at [711, 410] on input at bounding box center [638, 406] width 156 height 14
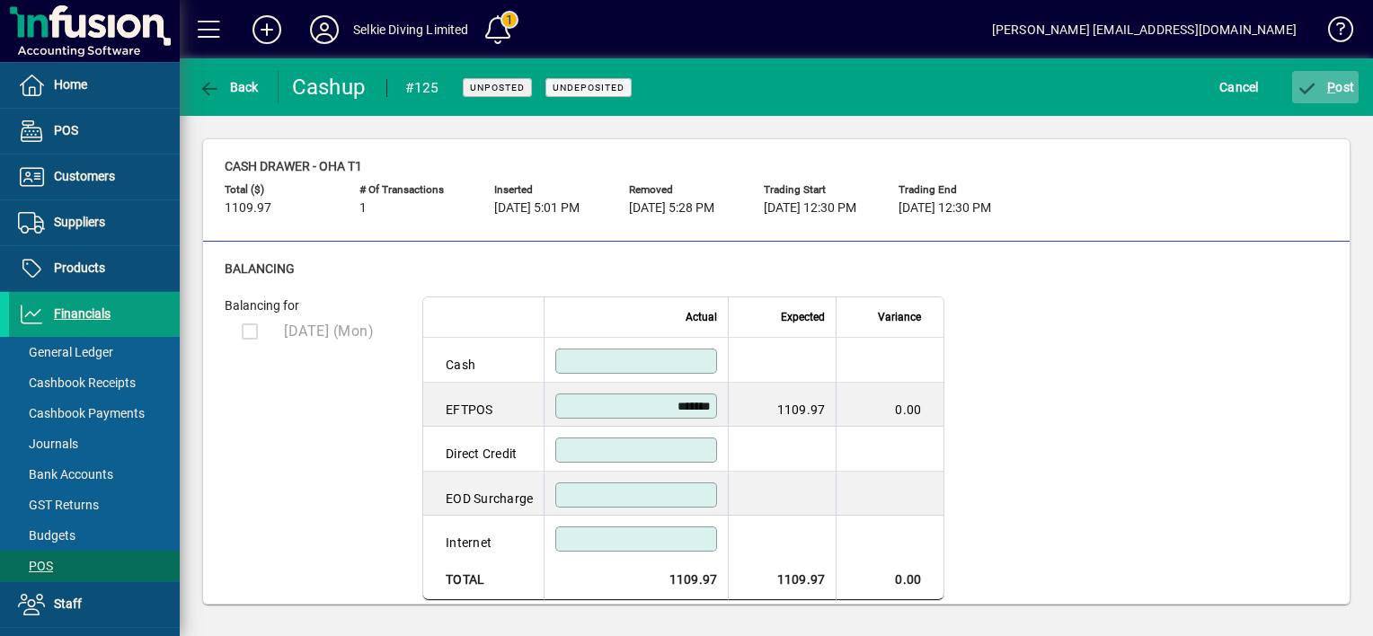
type input "*******"
click at [1318, 86] on icon "submit" at bounding box center [1307, 89] width 22 height 18
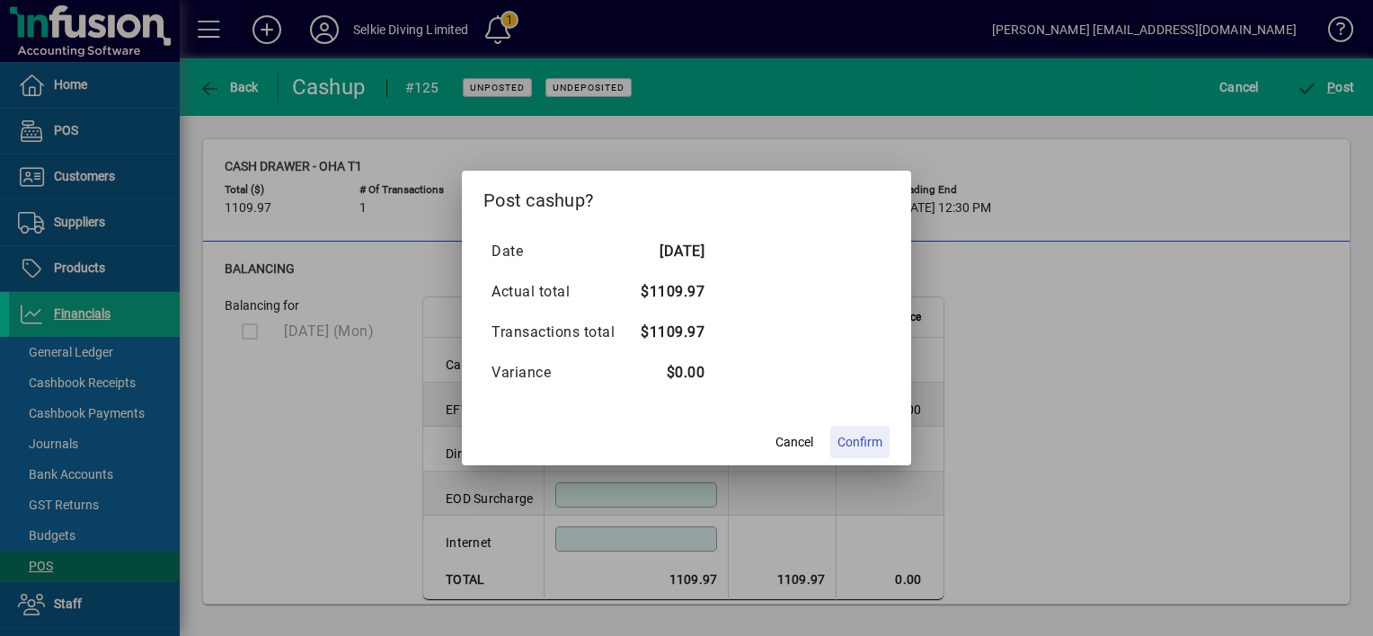
click at [855, 445] on span "Confirm" at bounding box center [859, 442] width 45 height 19
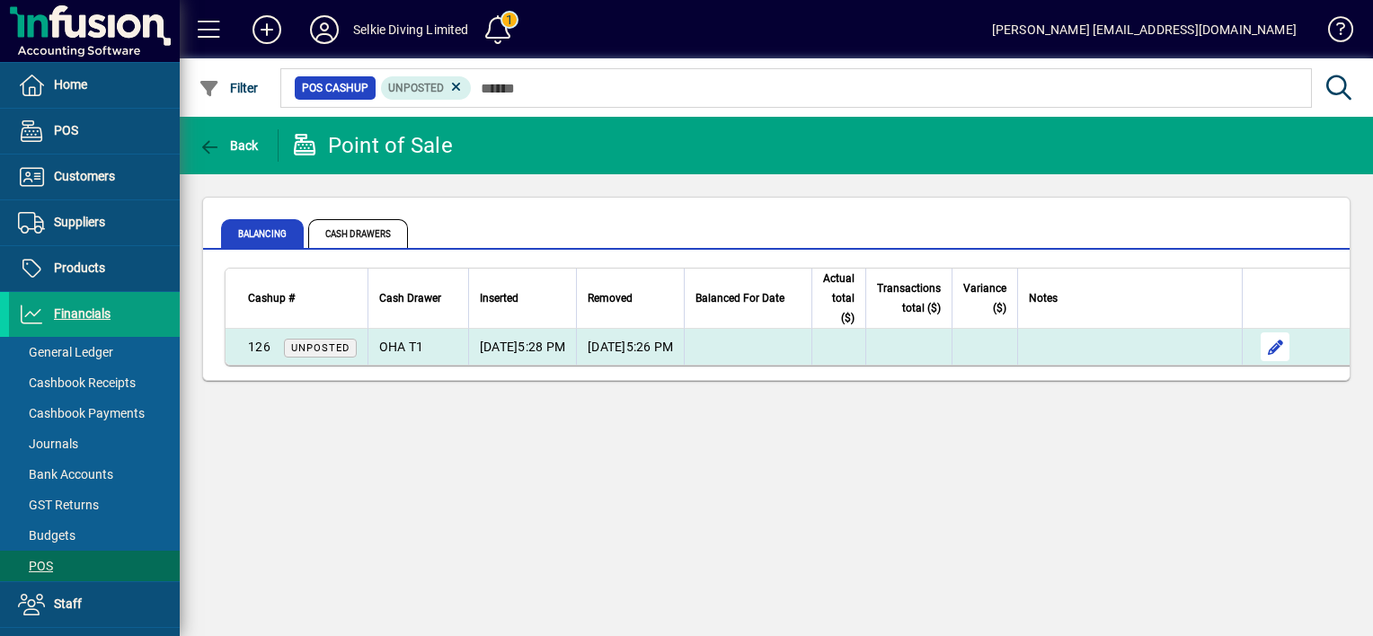
click at [1296, 344] on span "button" at bounding box center [1274, 346] width 43 height 43
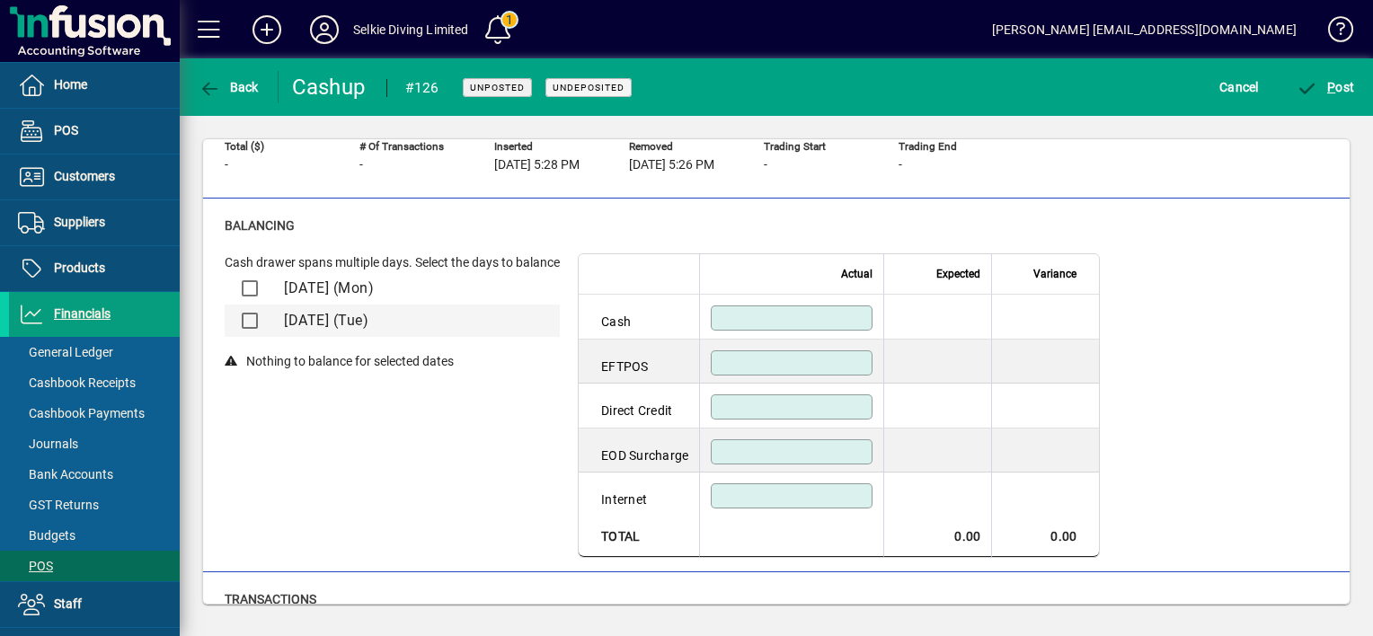
scroll to position [42, 0]
click at [252, 288] on div at bounding box center [247, 289] width 31 height 36
click at [252, 323] on div at bounding box center [247, 322] width 31 height 36
click at [1311, 95] on icon "submit" at bounding box center [1307, 89] width 22 height 18
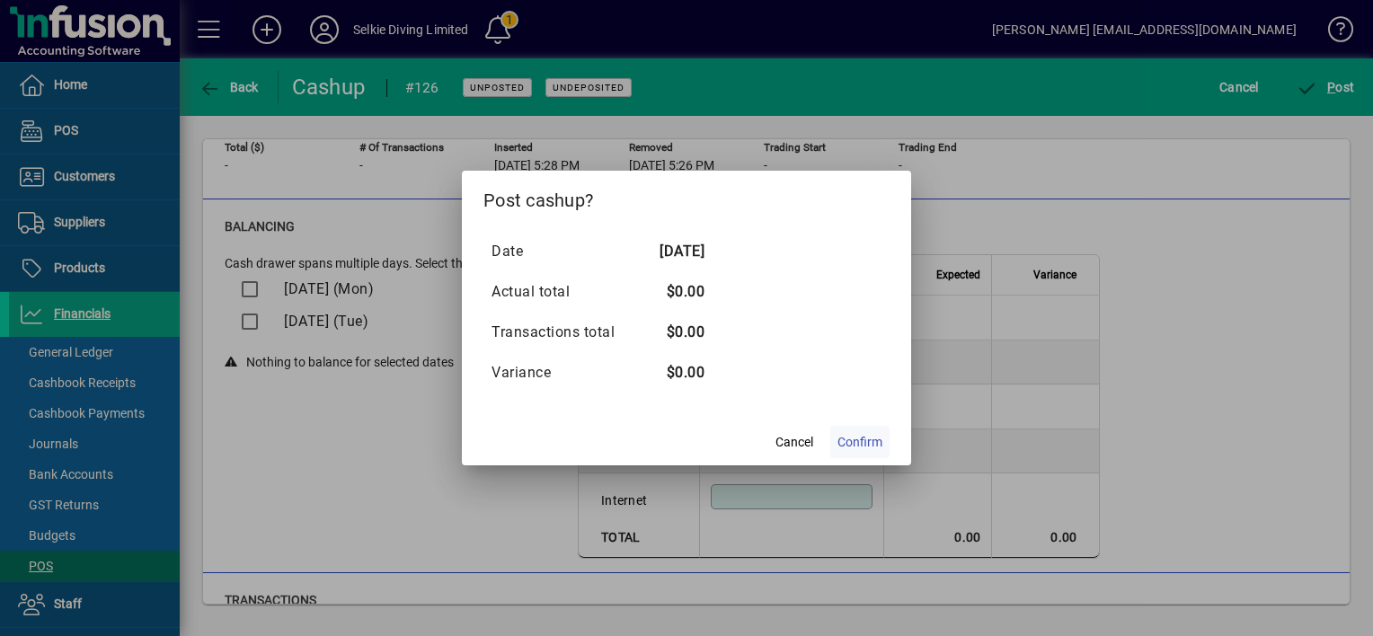
click at [852, 445] on span "Confirm" at bounding box center [859, 442] width 45 height 19
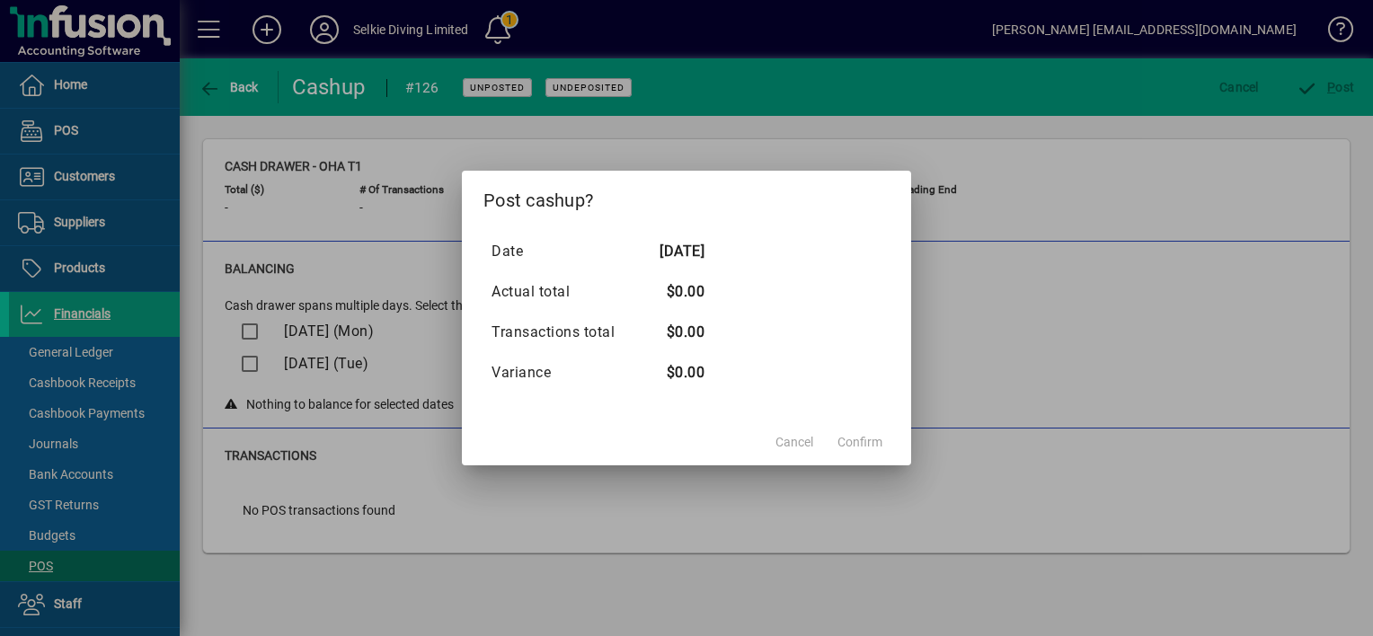
scroll to position [0, 0]
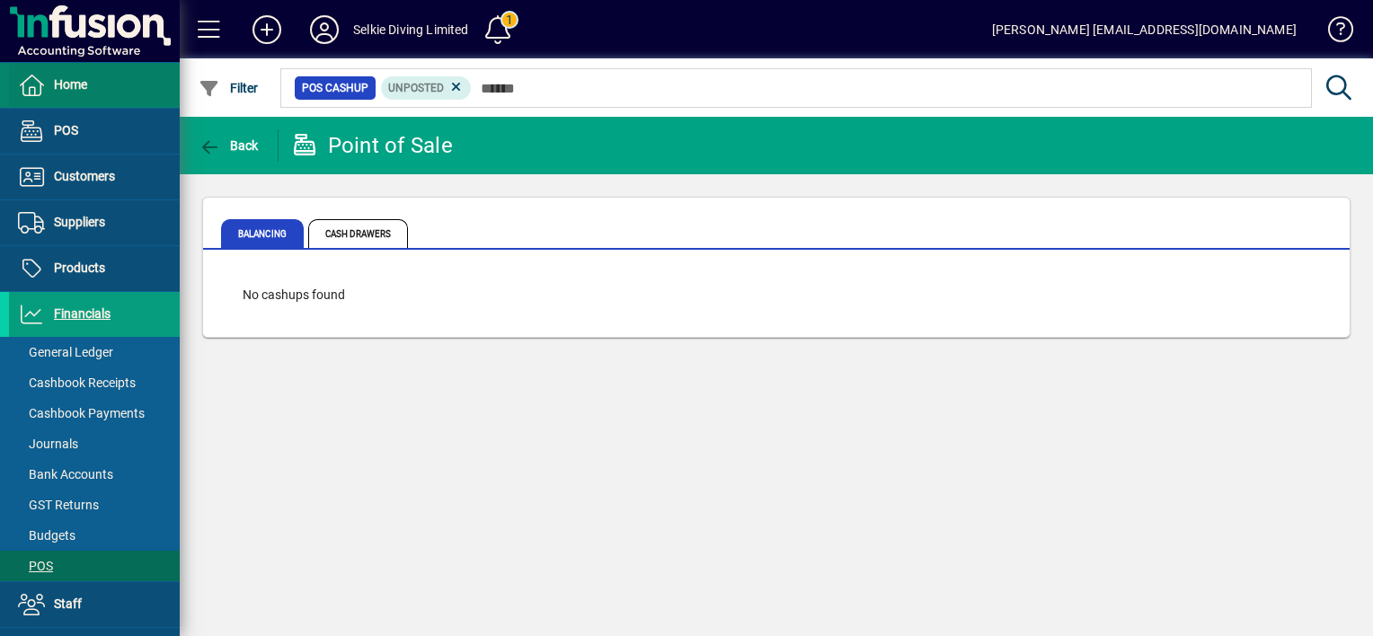
click at [68, 86] on span "Home" at bounding box center [70, 84] width 33 height 14
